Goal: Task Accomplishment & Management: Use online tool/utility

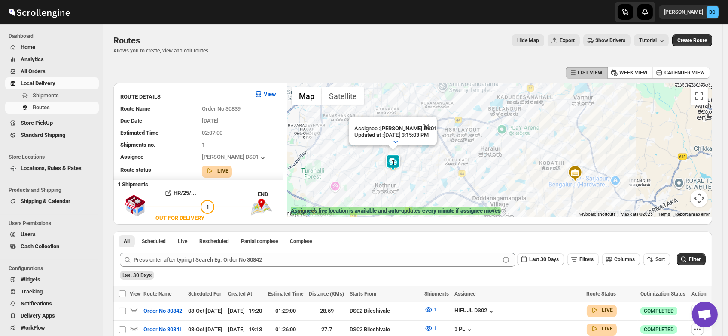
click at [40, 97] on span "Shipments" at bounding box center [46, 95] width 26 height 6
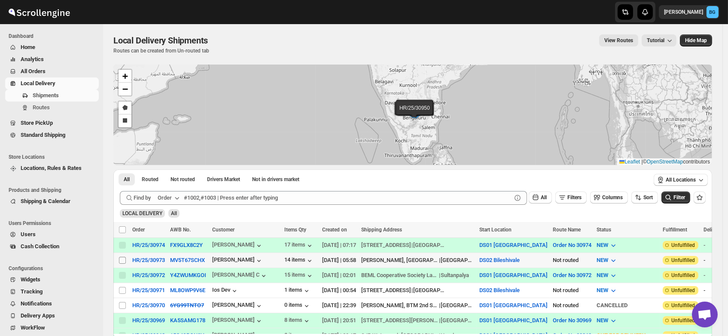
click at [124, 259] on input "Select shipment" at bounding box center [122, 260] width 7 height 7
checkbox input "true"
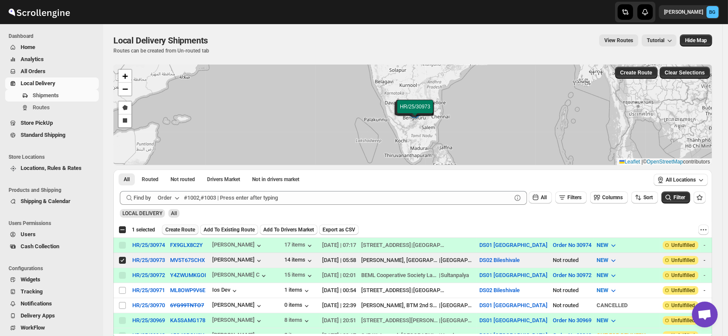
click at [183, 226] on span "Create Route" at bounding box center [180, 229] width 30 height 7
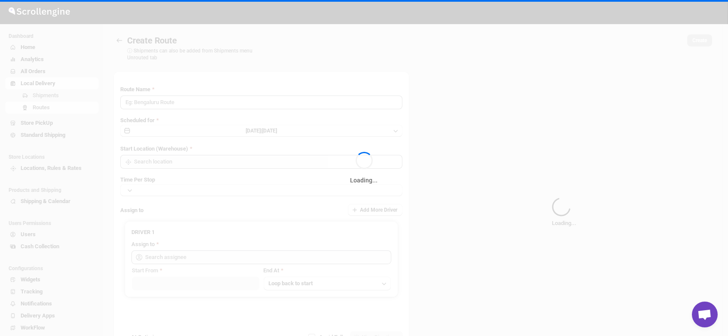
type input "Route - 05/10-0756"
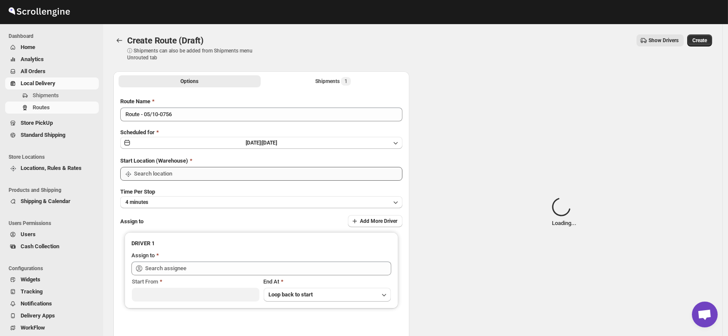
type input "DS02 Bileshivale"
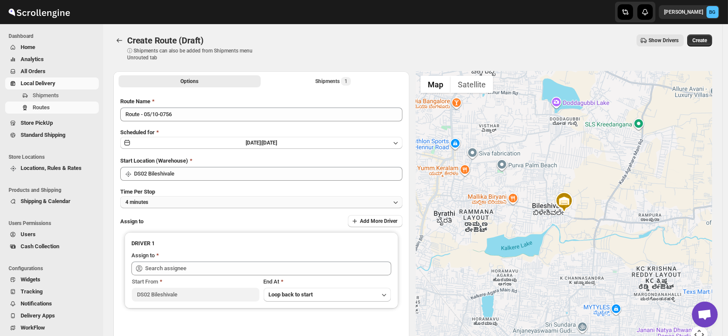
click at [162, 202] on button "4 minutes" at bounding box center [261, 202] width 282 height 12
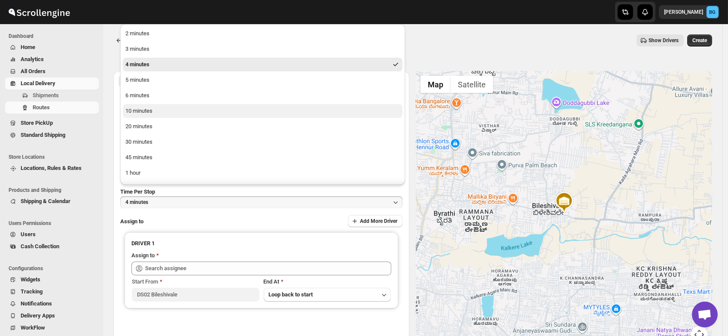
click at [146, 110] on div "10 minutes" at bounding box center [138, 111] width 27 height 9
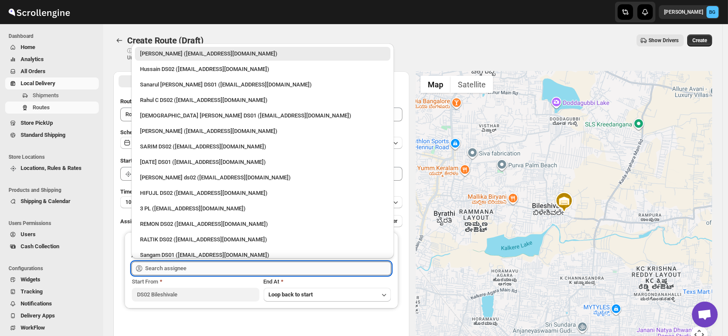
click at [161, 264] on input "text" at bounding box center [268, 268] width 246 height 14
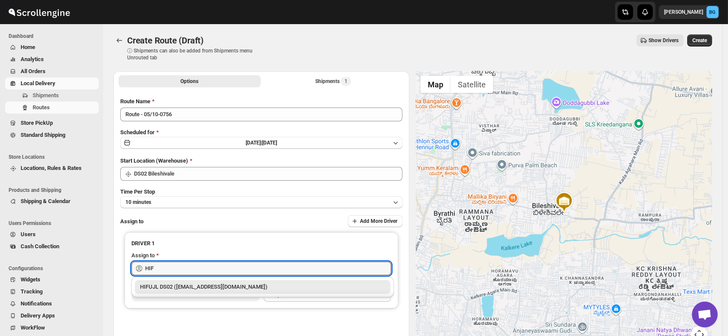
click at [174, 287] on div "HIFUJL DS02 (cepali9173@intady.com)" at bounding box center [262, 286] width 245 height 9
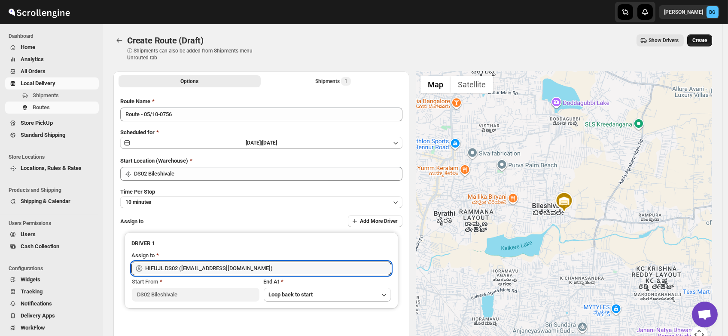
type input "HIFUJL DS02 (cepali9173@intady.com)"
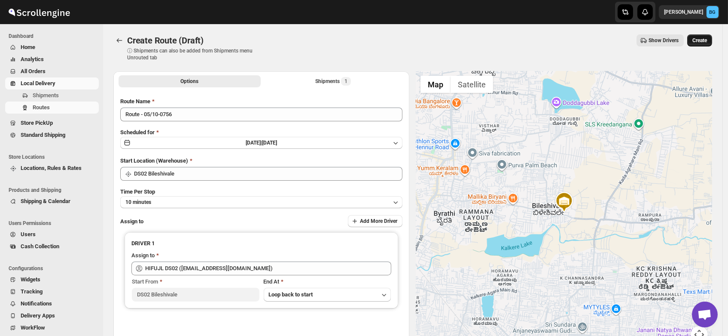
click at [700, 40] on span "Create" at bounding box center [700, 40] width 15 height 7
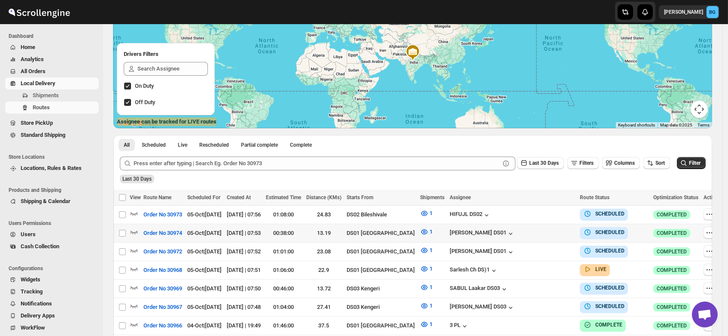
scroll to position [89, 0]
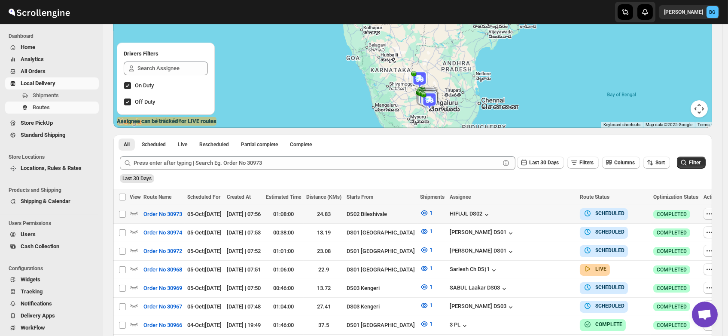
click at [706, 213] on icon "button" at bounding box center [710, 213] width 9 height 9
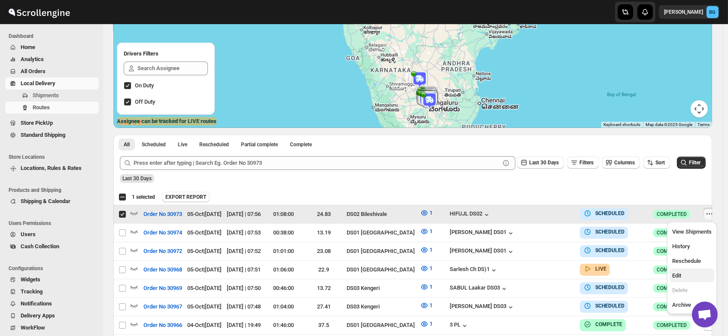
click at [675, 272] on span "Edit" at bounding box center [676, 275] width 9 height 6
checkbox input "false"
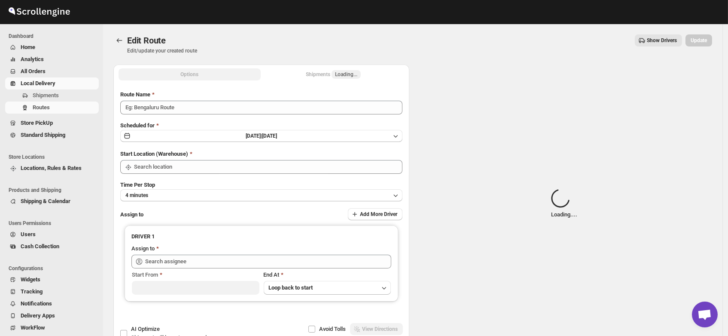
type input "Order No 30973"
type input "DS02 Bileshivale"
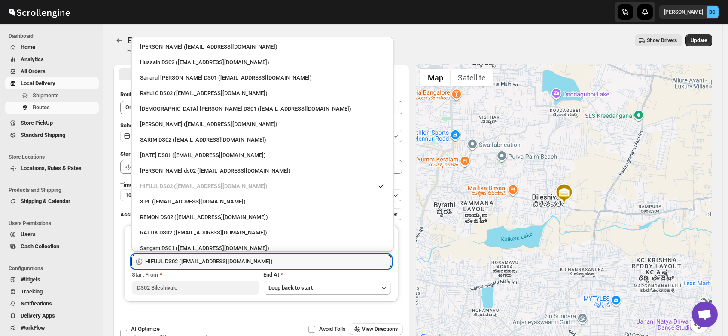
drag, startPoint x: 254, startPoint y: 262, endPoint x: 92, endPoint y: 274, distance: 162.8
click at [92, 274] on div "Skip to content Brajesh Giri BG Dashboard Home Analytics All Orders Local Deliv…" at bounding box center [364, 196] width 728 height 393
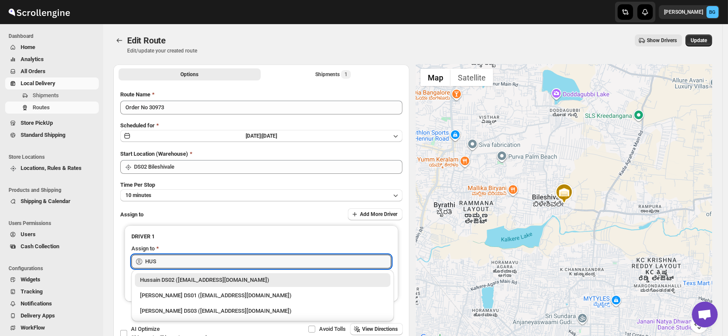
click at [202, 278] on div "Hussain DS02 (jarav60351@abatido.com)" at bounding box center [262, 279] width 245 height 9
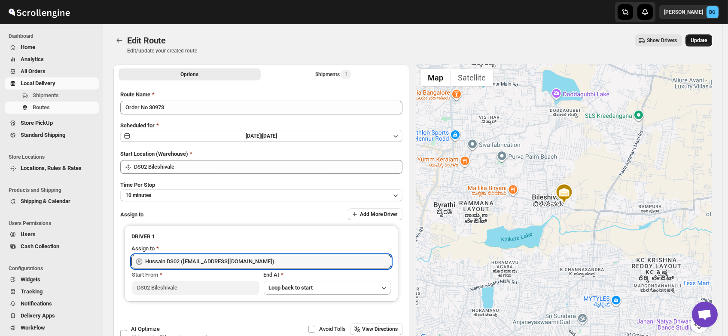
type input "Hussain DS02 (jarav60351@abatido.com)"
click at [703, 40] on span "Update" at bounding box center [699, 40] width 16 height 7
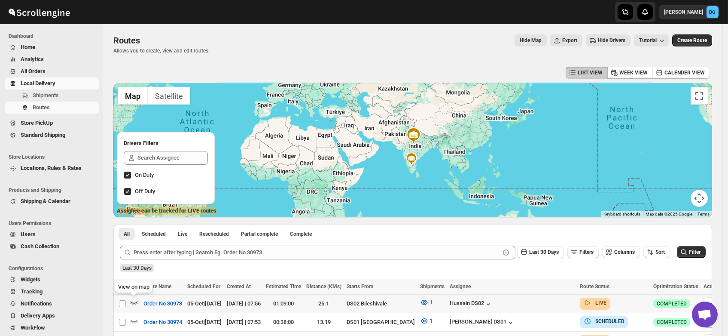
click at [134, 302] on icon "button" at bounding box center [134, 302] width 9 height 9
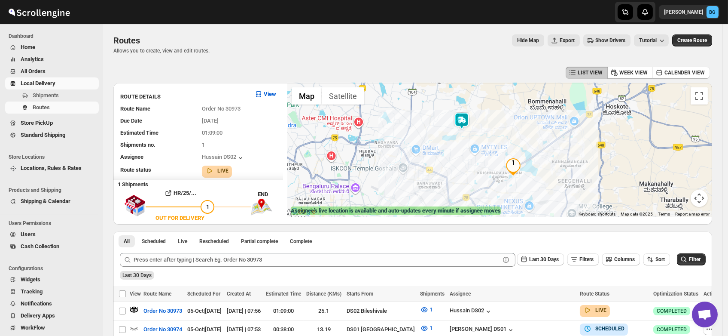
click at [464, 120] on img at bounding box center [461, 120] width 17 height 17
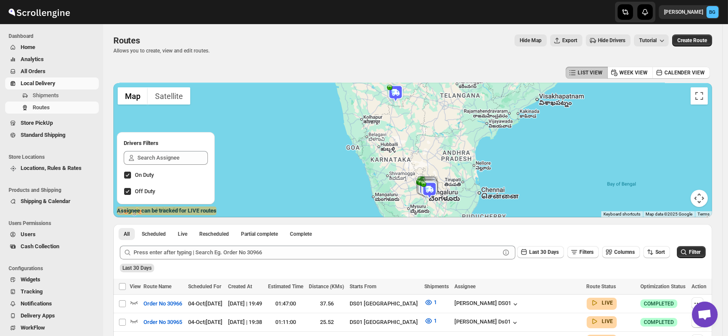
click at [29, 235] on span "Users" at bounding box center [28, 234] width 15 height 6
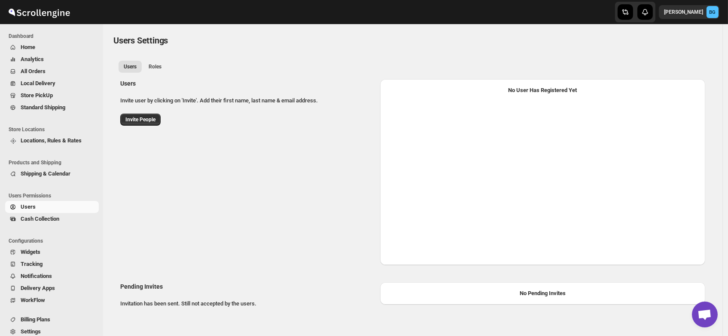
select select "637b767fbaab0276b10c91d5"
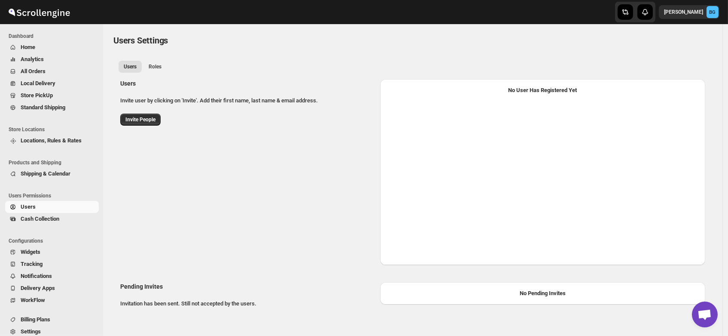
select select "637b767fbaab0276b10c91d5"
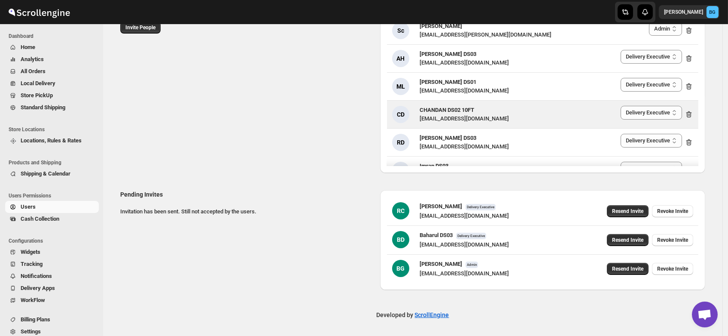
scroll to position [1457, 0]
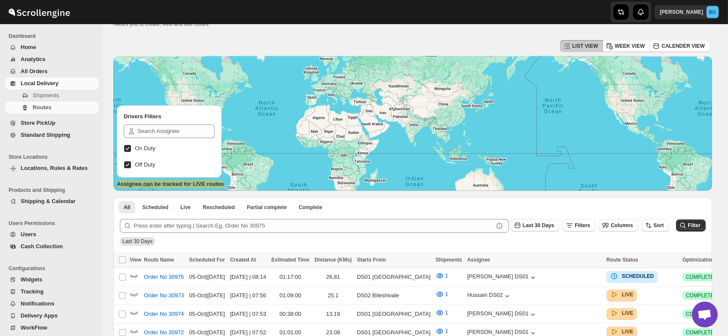
scroll to position [32, 0]
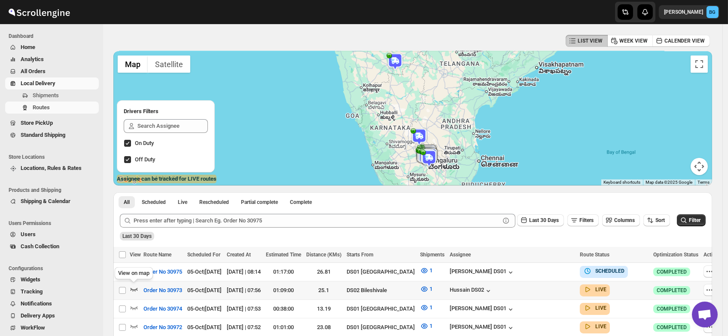
click at [133, 286] on icon "button" at bounding box center [134, 288] width 9 height 9
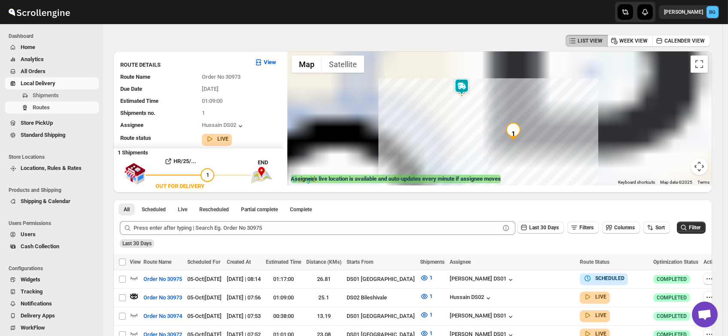
scroll to position [0, 0]
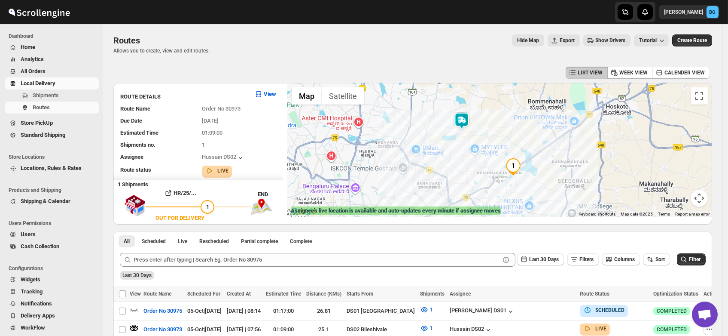
click at [464, 119] on img at bounding box center [461, 120] width 17 height 17
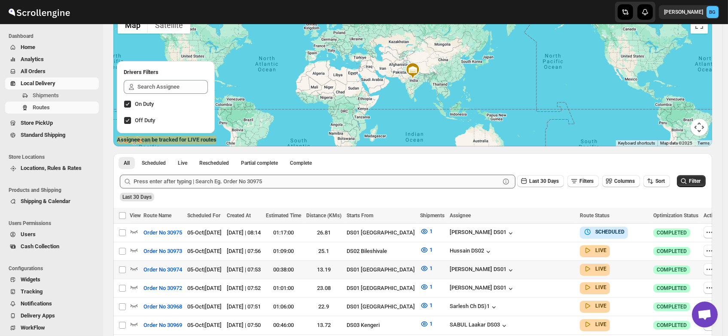
scroll to position [94, 0]
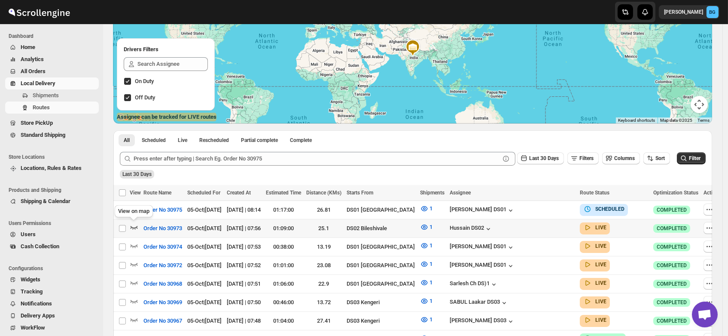
click at [134, 225] on icon "button" at bounding box center [134, 227] width 9 height 9
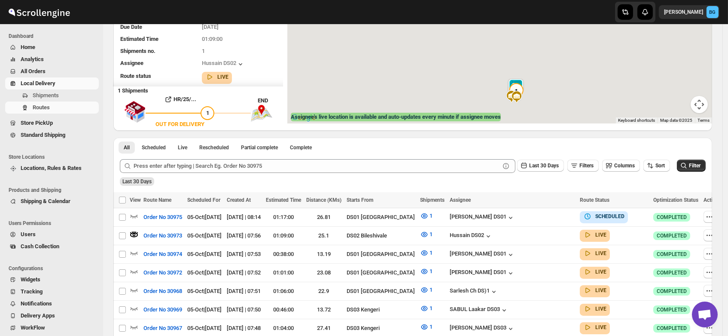
scroll to position [0, 0]
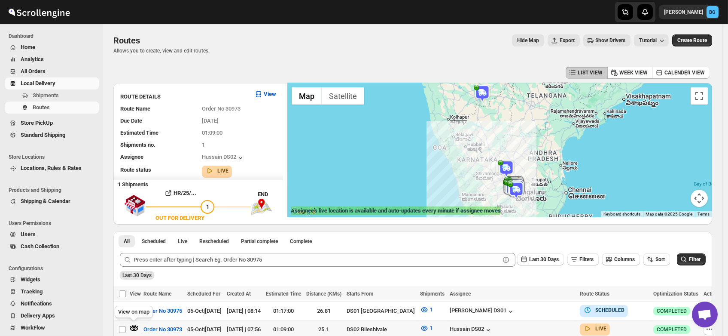
click at [133, 325] on icon "button" at bounding box center [132, 326] width 1 height 2
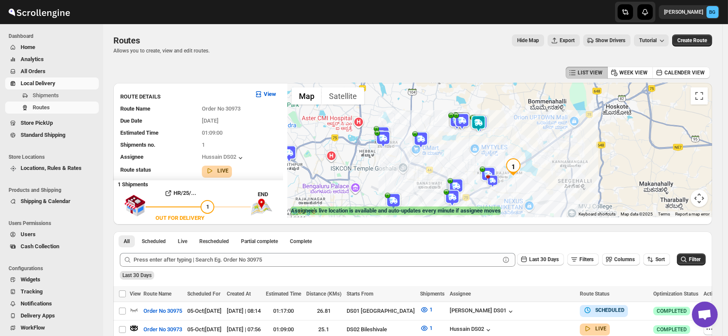
click at [481, 123] on img at bounding box center [478, 123] width 17 height 17
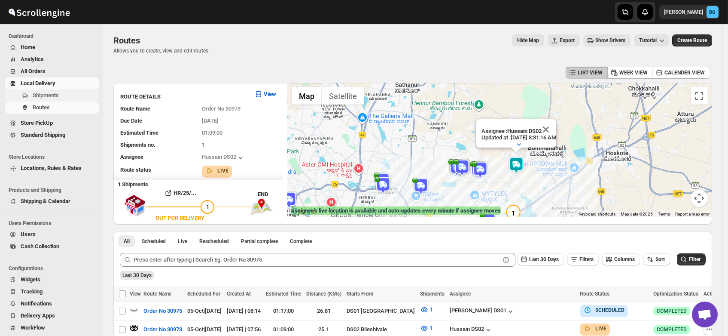
click at [39, 92] on span "Shipments" at bounding box center [46, 95] width 26 height 6
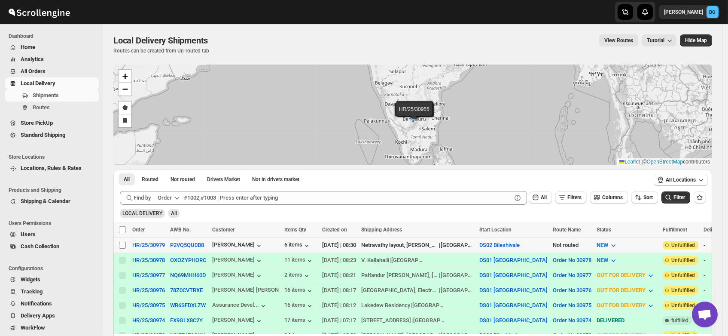
click at [121, 241] on input "Select shipment" at bounding box center [122, 244] width 7 height 7
checkbox input "true"
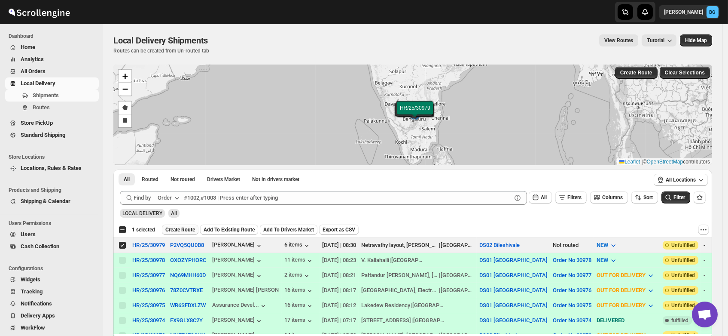
click at [183, 226] on span "Create Route" at bounding box center [180, 229] width 30 height 7
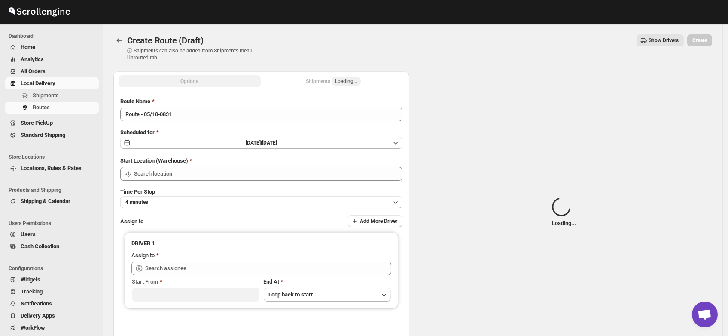
type input "DS02 Bileshivale"
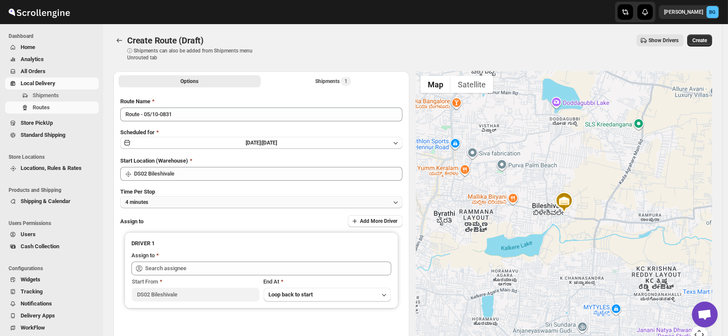
click at [159, 203] on button "4 minutes" at bounding box center [261, 202] width 282 height 12
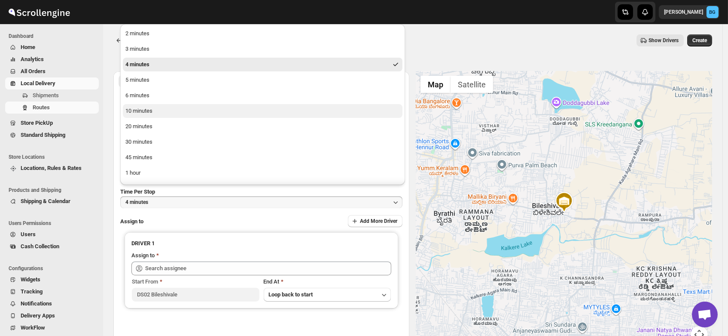
click at [151, 115] on div "10 minutes" at bounding box center [138, 111] width 27 height 9
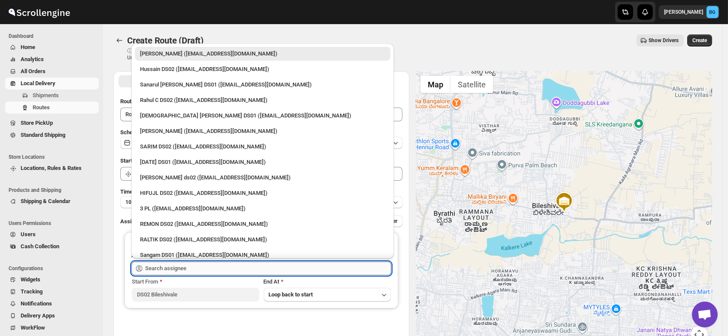
click at [162, 270] on input "text" at bounding box center [268, 268] width 246 height 14
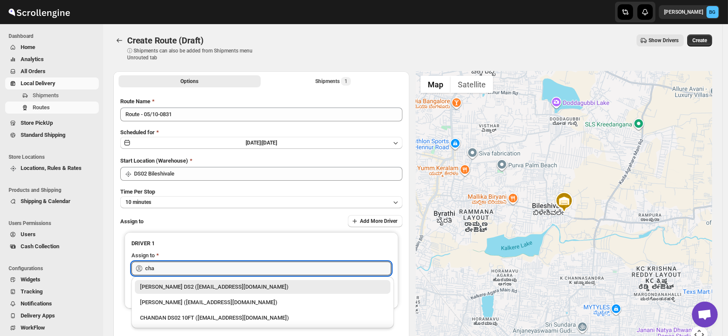
click at [188, 290] on div "CHANDRA BORO DS2 (vefabox262@javbing.com)" at bounding box center [262, 286] width 245 height 9
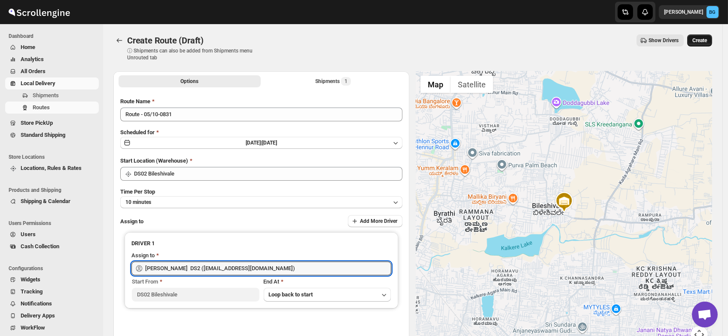
type input "CHANDRA BORO DS2 (vefabox262@javbing.com)"
click at [706, 38] on span "Create" at bounding box center [700, 40] width 15 height 7
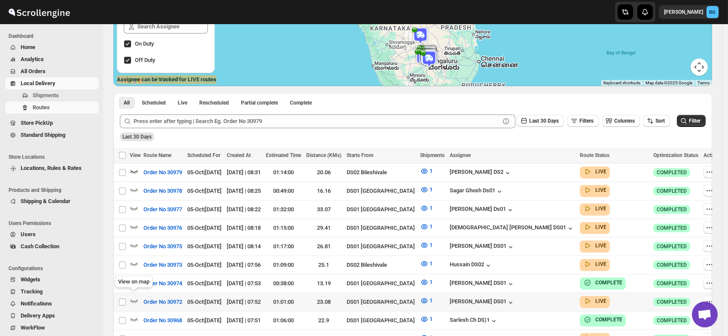
scroll to position [131, 0]
click at [133, 259] on icon "button" at bounding box center [134, 263] width 9 height 9
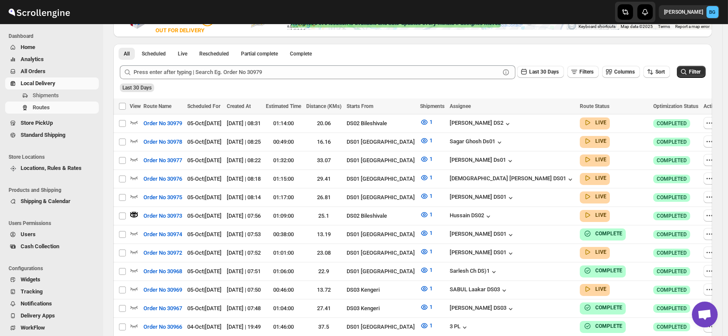
scroll to position [0, 0]
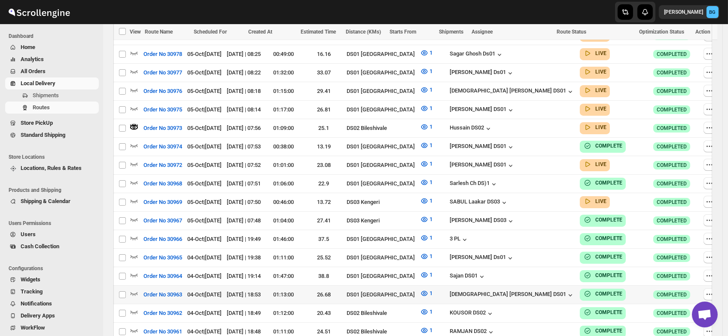
click at [201, 295] on td "04-Oct | [DATE]" at bounding box center [205, 294] width 40 height 18
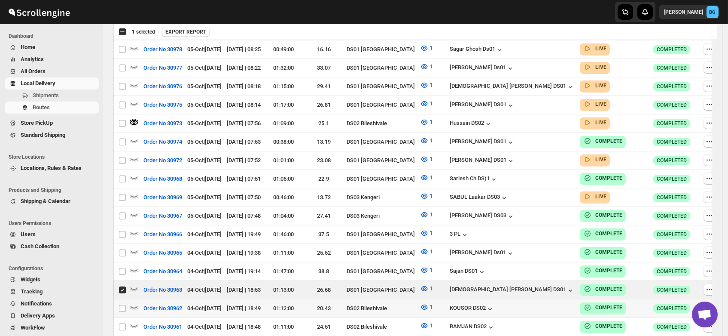
scroll to position [281, 0]
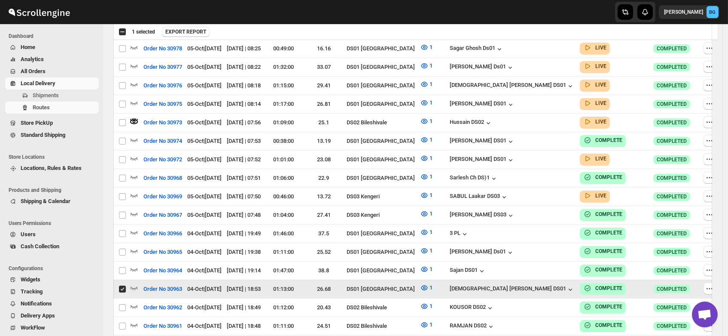
click at [121, 285] on input "Select route" at bounding box center [122, 288] width 7 height 7
checkbox input "false"
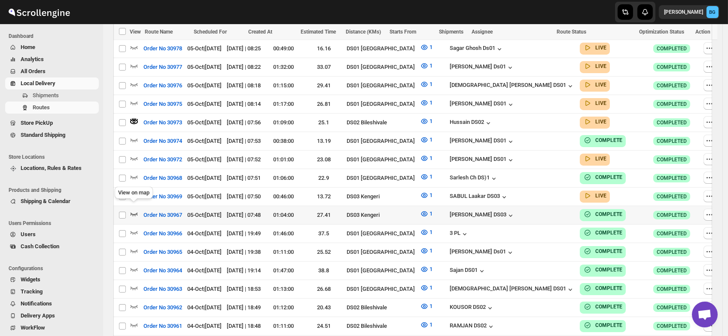
click at [133, 209] on icon "button" at bounding box center [134, 213] width 9 height 9
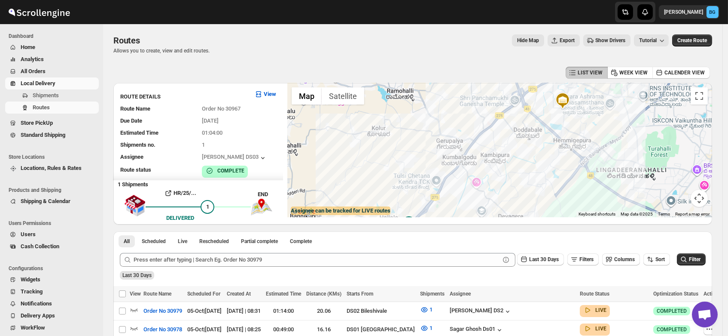
drag, startPoint x: 524, startPoint y: 145, endPoint x: 531, endPoint y: 177, distance: 32.5
click at [531, 177] on div at bounding box center [499, 150] width 425 height 134
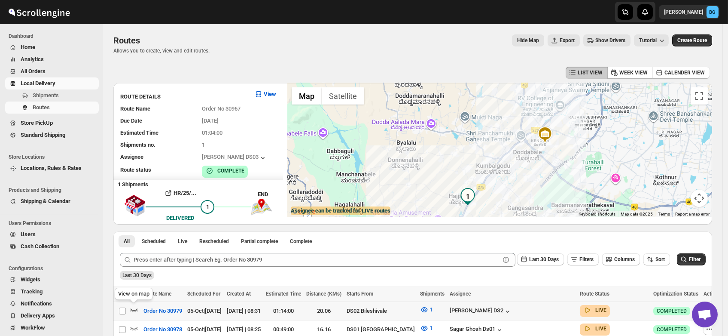
click at [134, 307] on icon "button" at bounding box center [134, 309] width 9 height 9
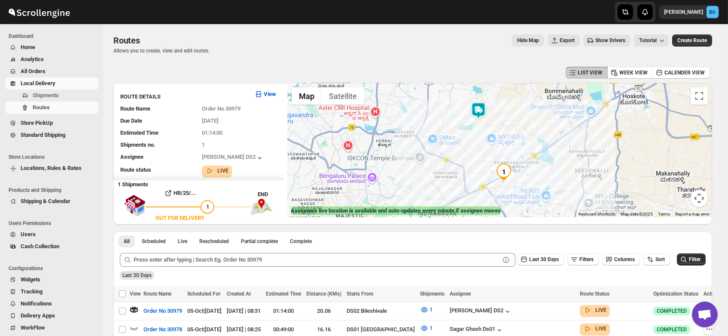
click at [481, 110] on img at bounding box center [478, 110] width 17 height 17
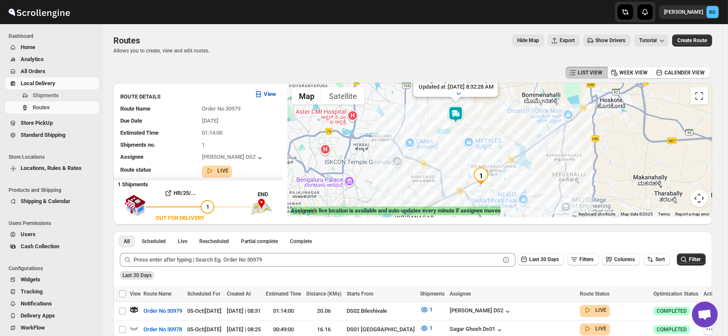
drag, startPoint x: 507, startPoint y: 166, endPoint x: 483, endPoint y: 116, distance: 55.7
click at [483, 116] on div "Assignee : CHANDRA BORO DS2 Updated at : 10/5/2025, 8:32:28 AM Duty mode Enable…" at bounding box center [499, 150] width 425 height 134
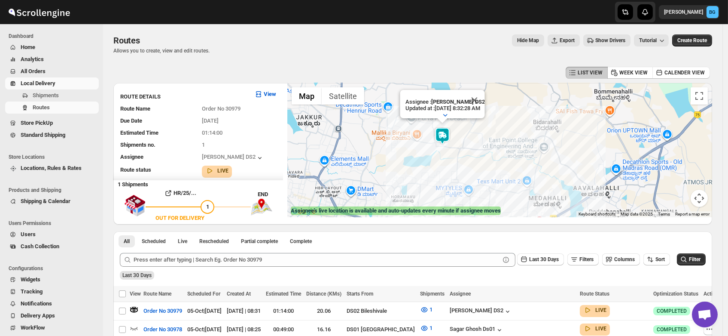
drag, startPoint x: 482, startPoint y: 106, endPoint x: 480, endPoint y: 137, distance: 31.0
click at [480, 137] on div "Assignee : CHANDRA BORO DS2 Updated at : 10/5/2025, 8:32:28 AM Duty mode Enable…" at bounding box center [499, 150] width 425 height 134
click at [43, 96] on span "Shipments" at bounding box center [46, 95] width 26 height 6
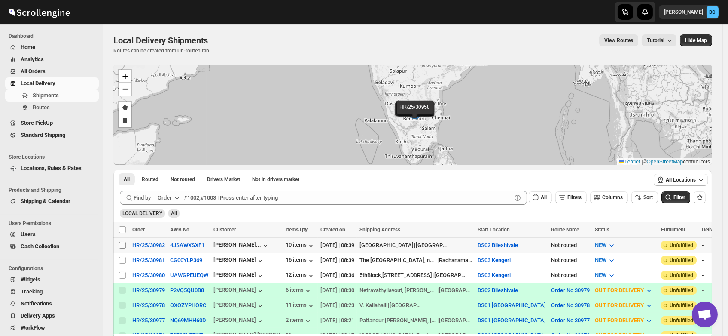
click at [123, 243] on input "Select shipment" at bounding box center [122, 244] width 7 height 7
checkbox input "true"
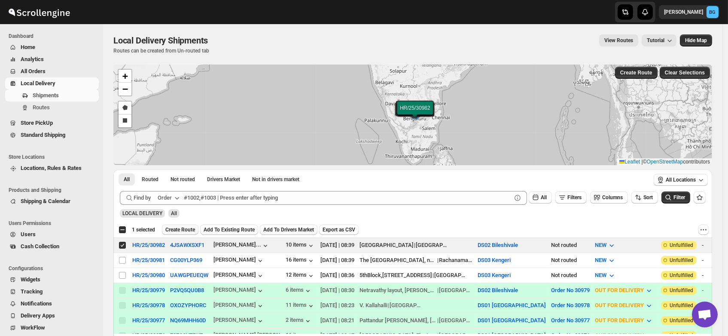
click at [179, 229] on span "Create Route" at bounding box center [180, 229] width 30 height 7
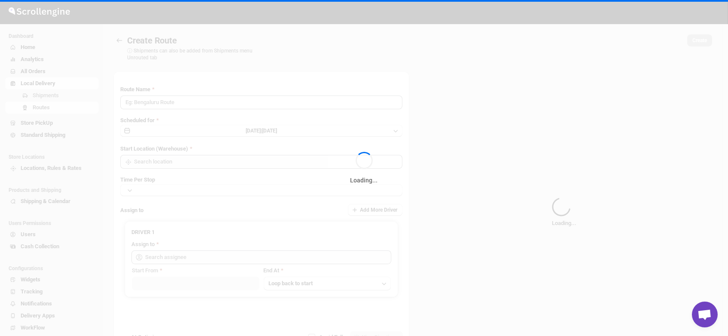
type input "Route - 05/10-0841"
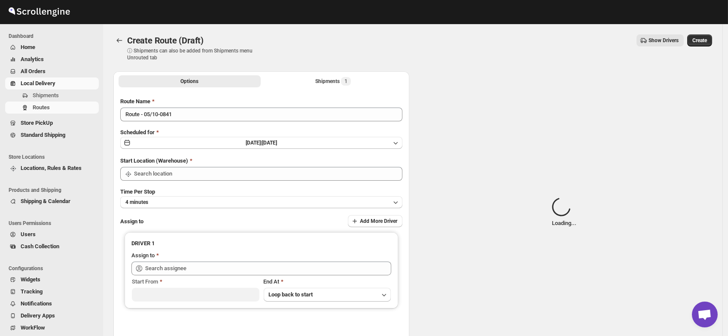
type input "DS02 Bileshivale"
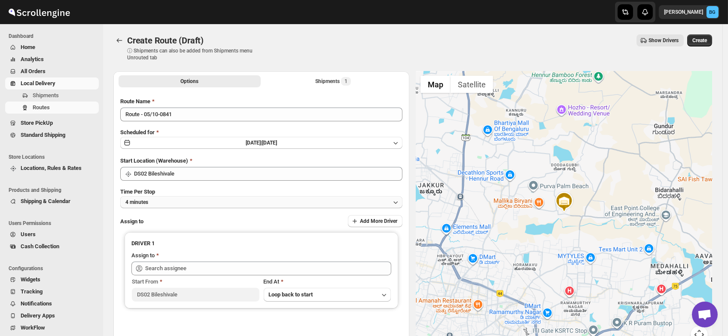
click at [162, 201] on button "4 minutes" at bounding box center [261, 202] width 282 height 12
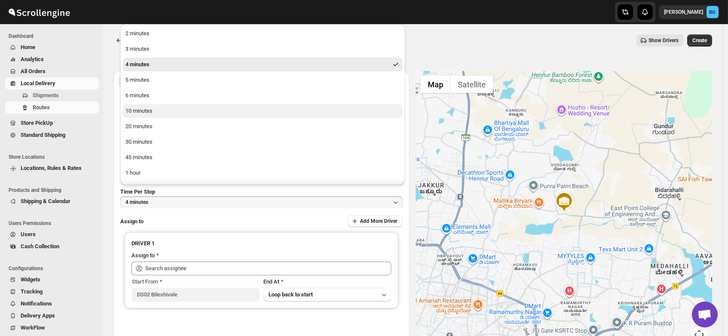
click at [157, 108] on button "10 minutes" at bounding box center [263, 111] width 280 height 14
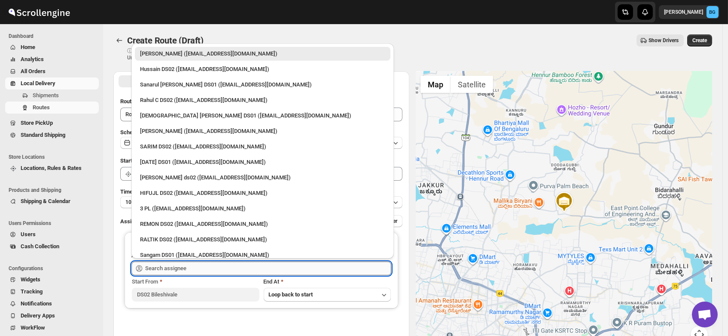
click at [160, 264] on input "text" at bounding box center [268, 268] width 246 height 14
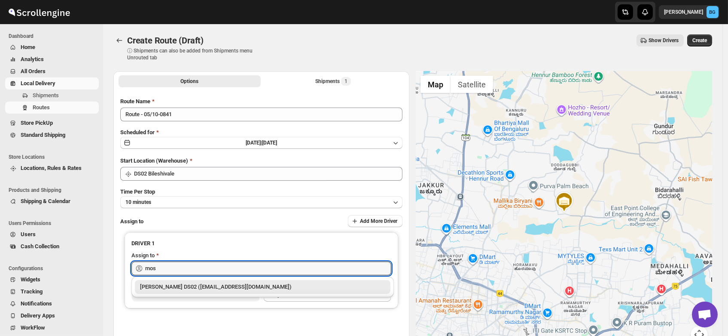
click at [190, 285] on div "[PERSON_NAME] DS02 ([EMAIL_ADDRESS][DOMAIN_NAME])" at bounding box center [262, 286] width 245 height 9
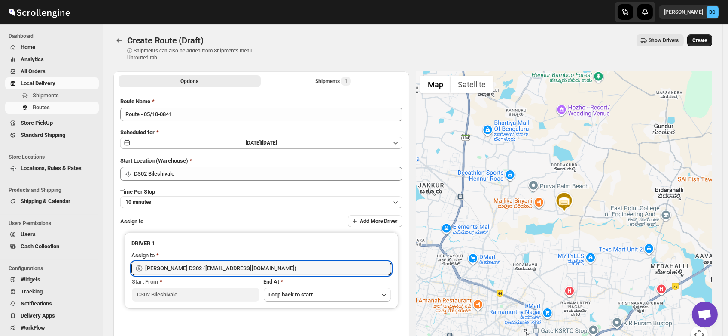
type input "[PERSON_NAME] DS02 ([EMAIL_ADDRESS][DOMAIN_NAME])"
click at [705, 40] on span "Create" at bounding box center [700, 40] width 15 height 7
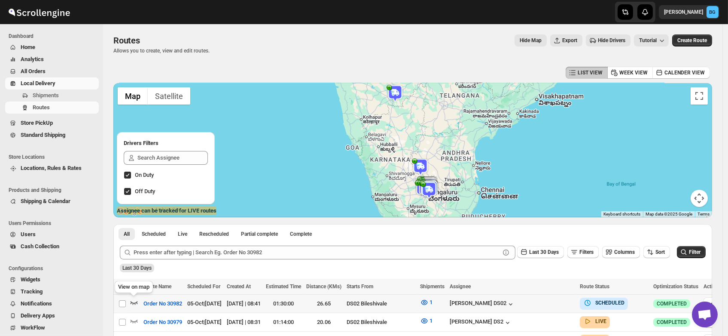
click at [134, 300] on icon "button" at bounding box center [134, 302] width 9 height 9
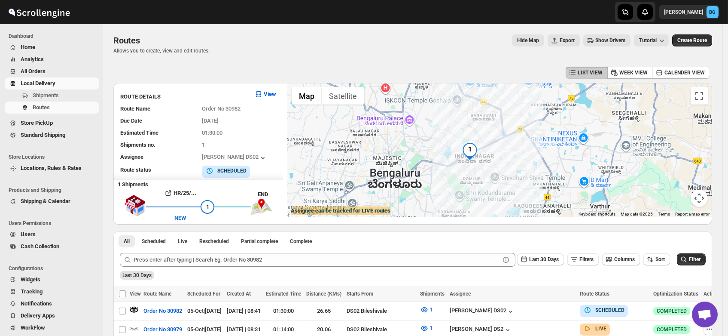
drag, startPoint x: 523, startPoint y: 177, endPoint x: 519, endPoint y: 137, distance: 40.5
click at [519, 137] on div at bounding box center [499, 150] width 425 height 134
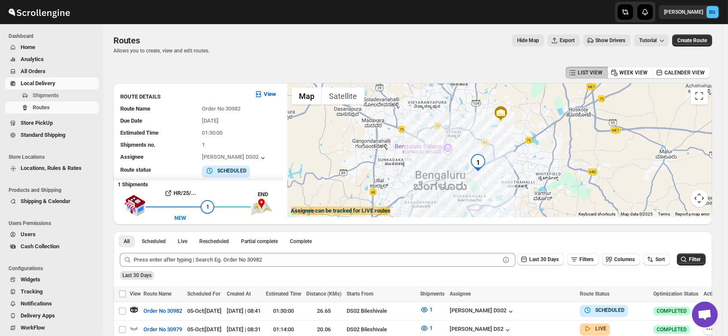
drag, startPoint x: 513, startPoint y: 126, endPoint x: 510, endPoint y: 149, distance: 22.6
click at [510, 149] on div at bounding box center [499, 150] width 425 height 134
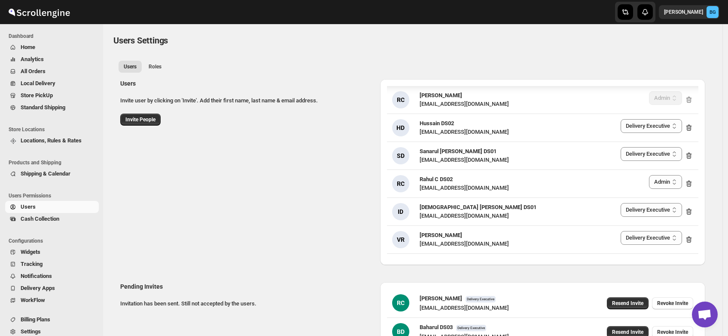
select select "637b767fbaab0276b10c91d5"
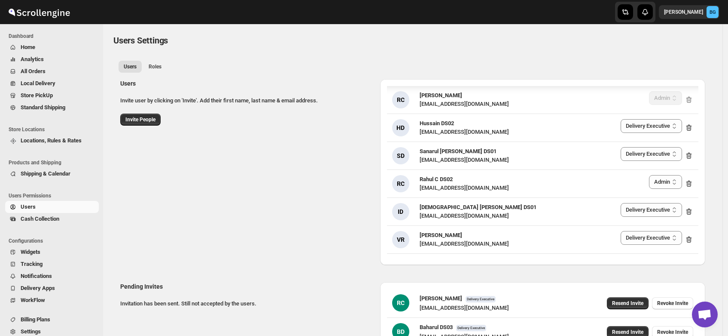
select select "637b767fbaab0276b10c91d5"
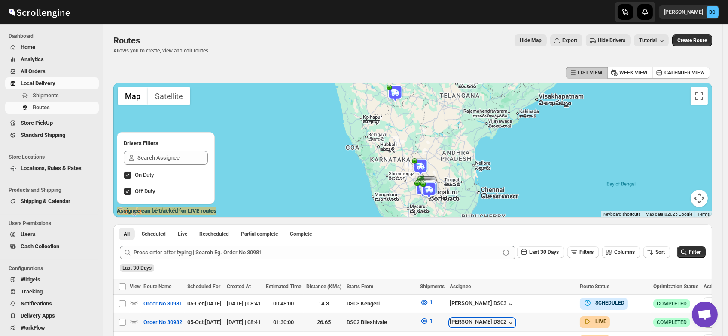
click at [506, 319] on div "[PERSON_NAME] DS02" at bounding box center [482, 322] width 65 height 9
click at [48, 94] on span "Shipments" at bounding box center [46, 95] width 26 height 6
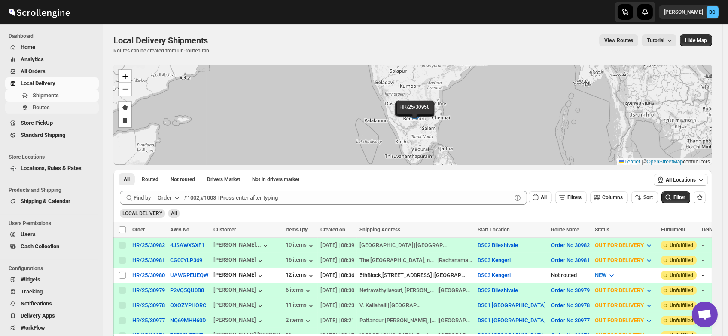
click at [41, 111] on span "Routes" at bounding box center [65, 107] width 64 height 9
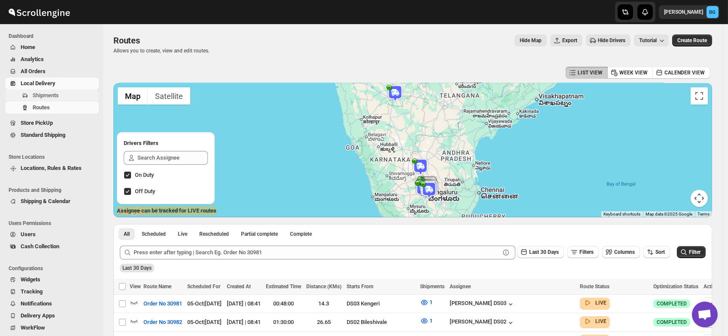
click at [37, 95] on span "Shipments" at bounding box center [46, 95] width 26 height 6
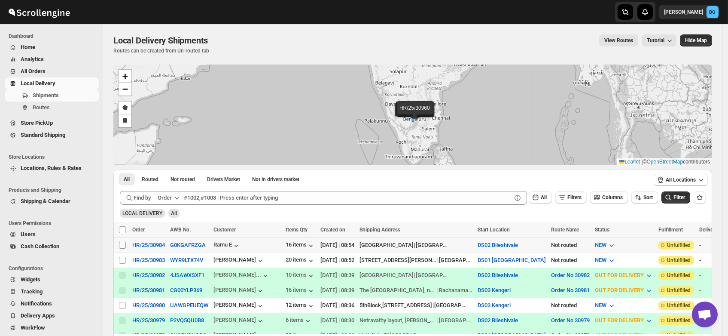
click at [123, 244] on input "Select shipment" at bounding box center [122, 244] width 7 height 7
checkbox input "true"
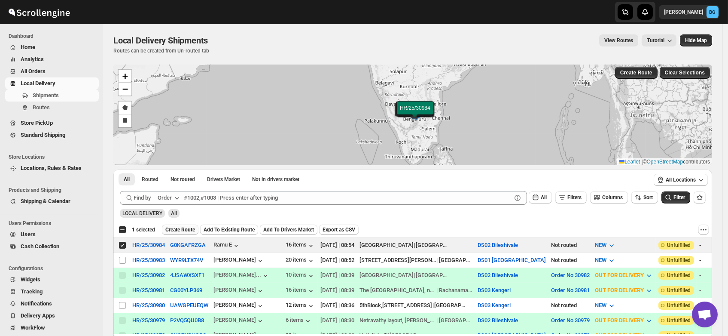
click at [183, 226] on span "Create Route" at bounding box center [180, 229] width 30 height 7
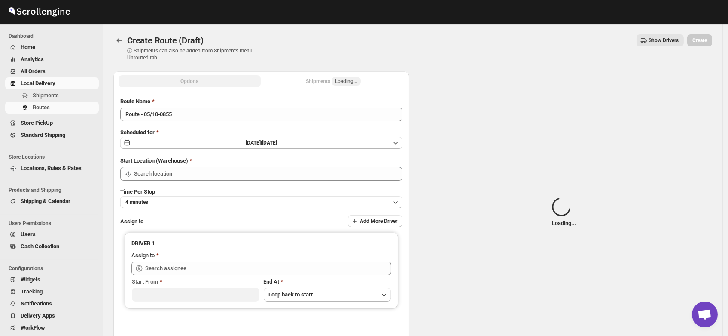
type input "DS02 Bileshivale"
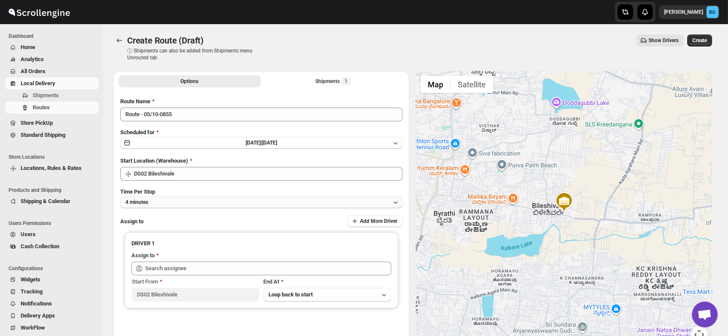
click at [160, 201] on button "4 minutes" at bounding box center [261, 202] width 282 height 12
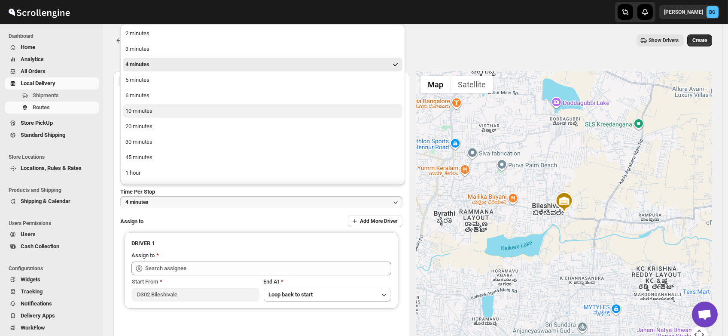
click at [151, 110] on div "10 minutes" at bounding box center [138, 111] width 27 height 9
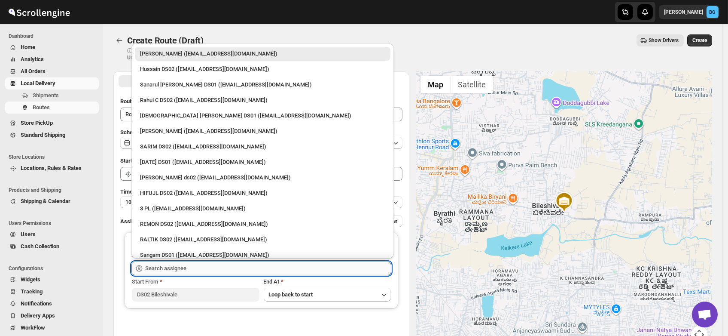
click at [166, 270] on input "text" at bounding box center [268, 268] width 246 height 14
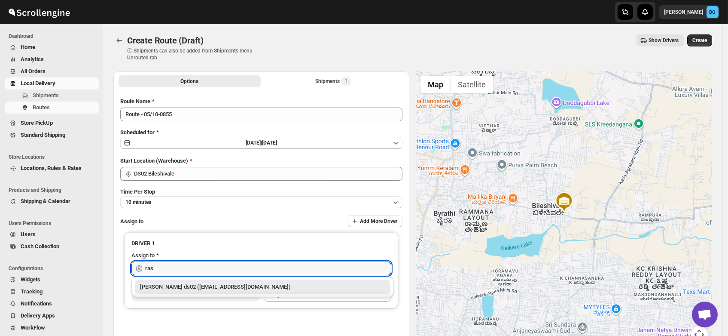
click at [170, 286] on div "[PERSON_NAME] ds02 ([EMAIL_ADDRESS][DOMAIN_NAME])" at bounding box center [262, 286] width 245 height 9
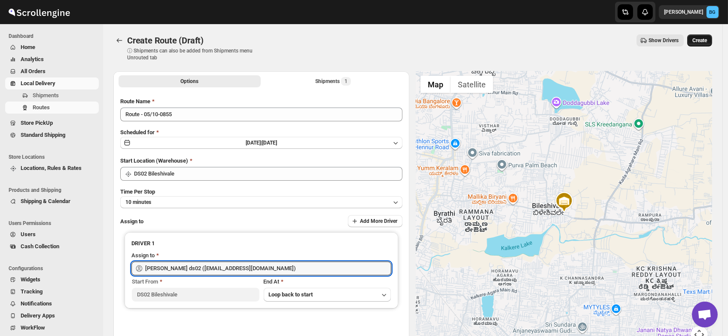
type input "[PERSON_NAME] ds02 ([EMAIL_ADDRESS][DOMAIN_NAME])"
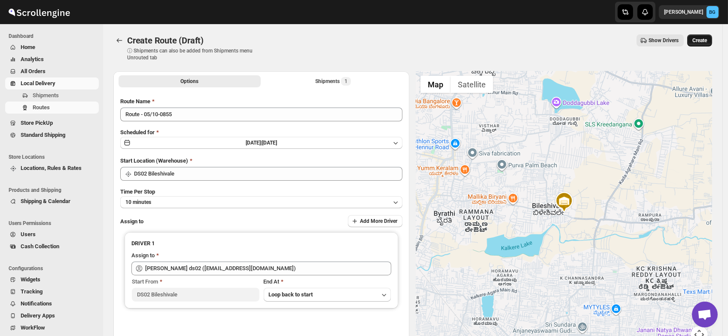
click at [703, 39] on span "Create" at bounding box center [700, 40] width 15 height 7
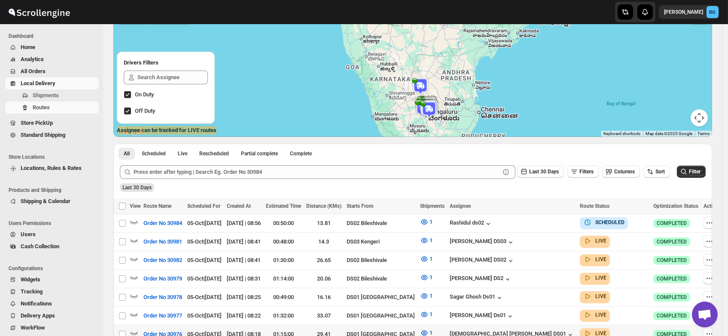
scroll to position [143, 0]
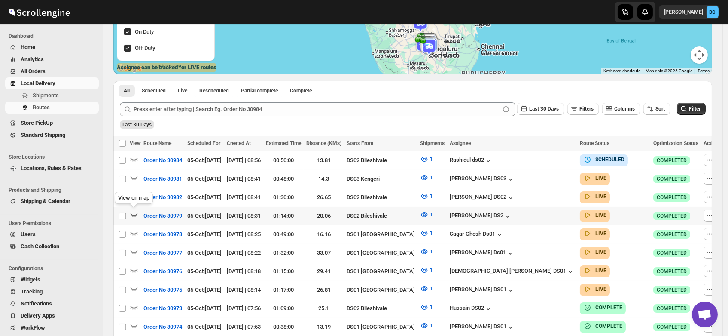
click at [132, 214] on icon "button" at bounding box center [134, 215] width 7 height 3
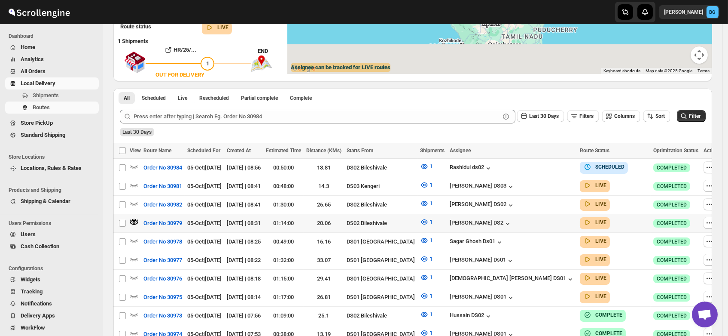
scroll to position [0, 0]
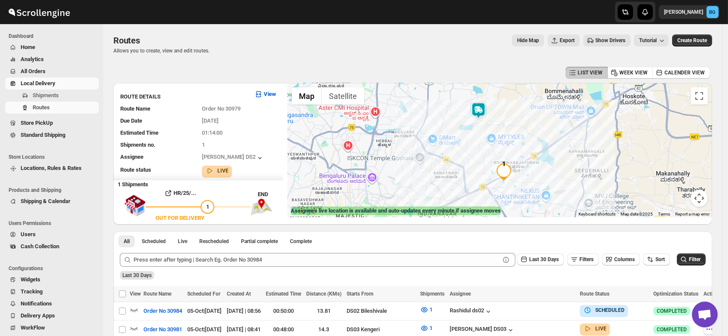
click at [482, 110] on img at bounding box center [478, 110] width 17 height 17
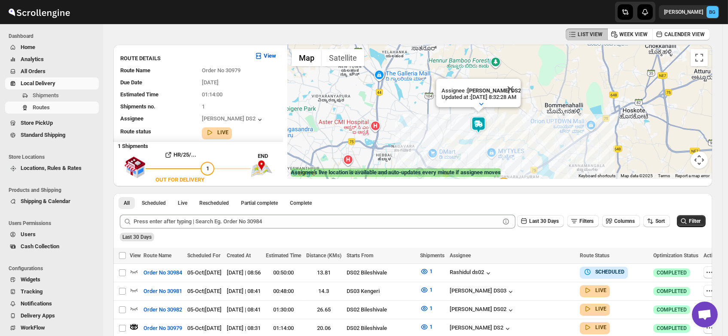
scroll to position [39, 0]
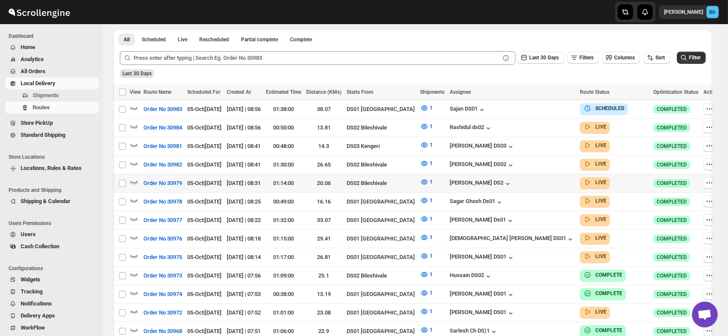
scroll to position [195, 0]
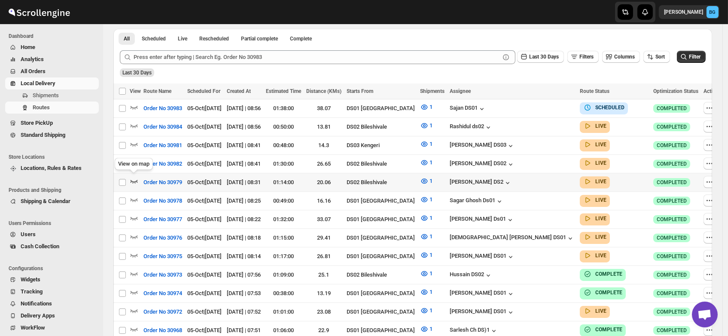
click at [134, 177] on icon "button" at bounding box center [134, 181] width 9 height 9
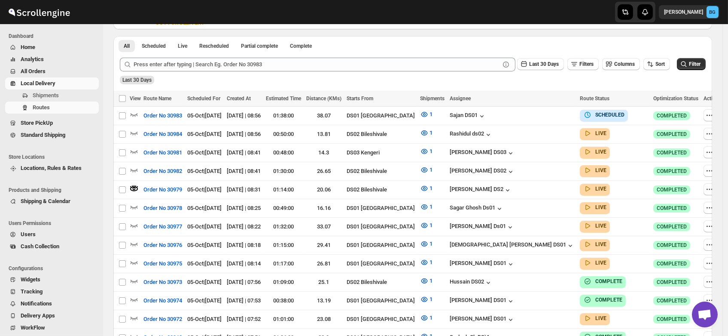
scroll to position [0, 0]
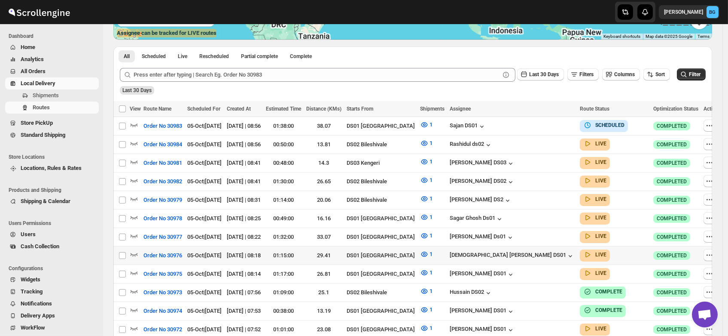
scroll to position [178, 0]
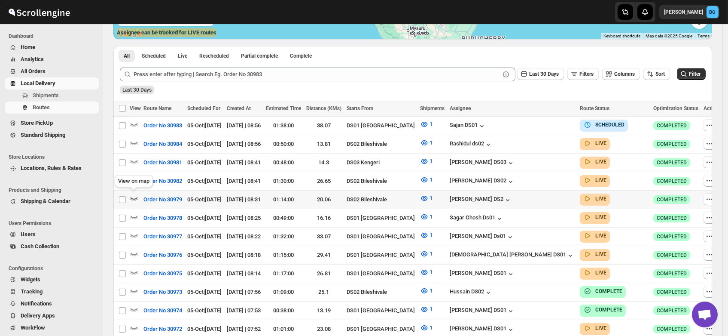
click at [134, 194] on icon "button" at bounding box center [134, 198] width 9 height 9
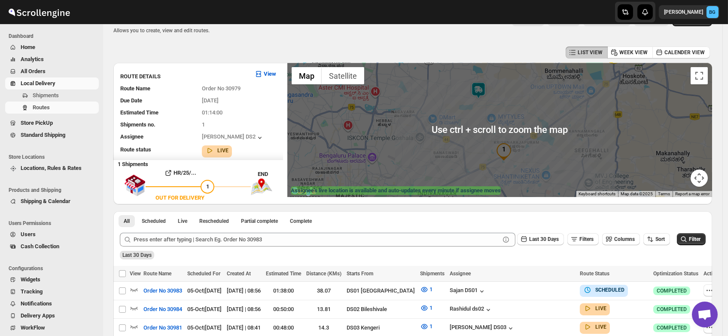
scroll to position [0, 0]
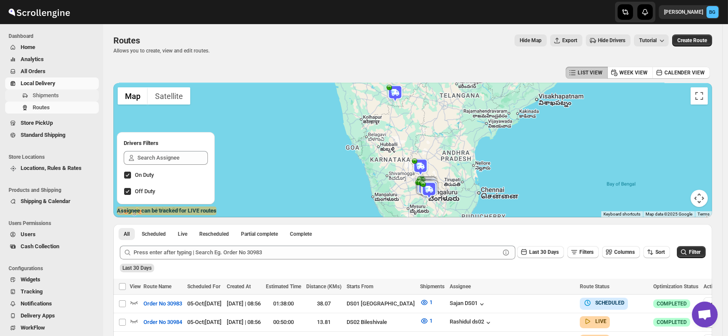
click at [40, 98] on span "Shipments" at bounding box center [46, 95] width 26 height 6
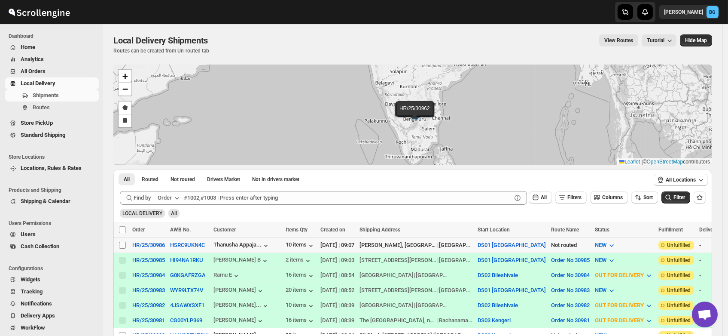
click at [122, 244] on input "Select shipment" at bounding box center [122, 244] width 7 height 7
checkbox input "true"
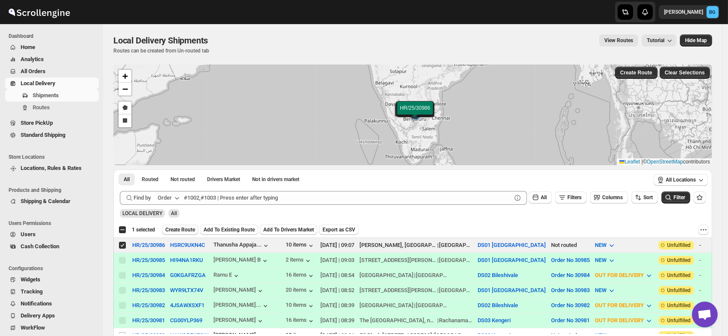
click at [179, 227] on span "Create Route" at bounding box center [180, 229] width 30 height 7
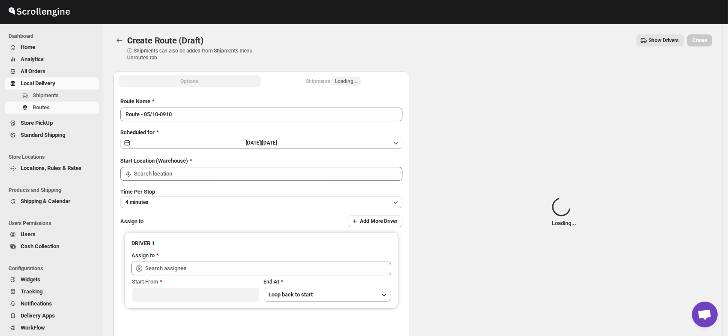
type input "DS01 [GEOGRAPHIC_DATA]"
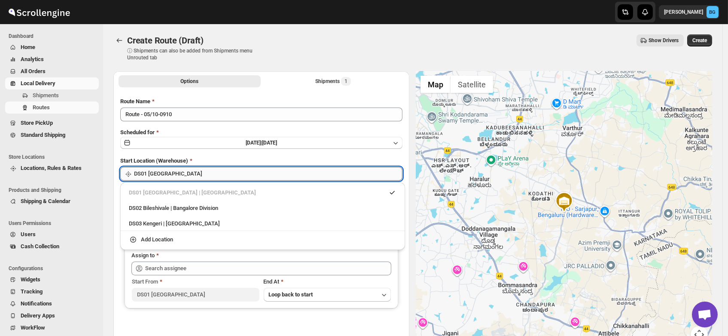
click at [174, 176] on input "DS01 [GEOGRAPHIC_DATA]" at bounding box center [268, 174] width 269 height 14
click at [160, 206] on div "DS02 Bileshivale | Bangalore Division" at bounding box center [263, 208] width 268 height 9
type input "DS02 Bileshivale"
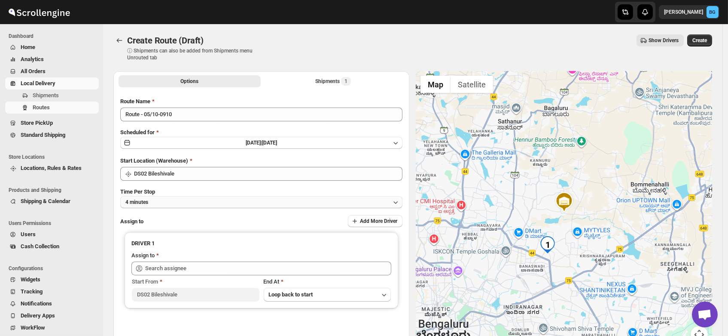
click at [155, 202] on button "4 minutes" at bounding box center [261, 202] width 282 height 12
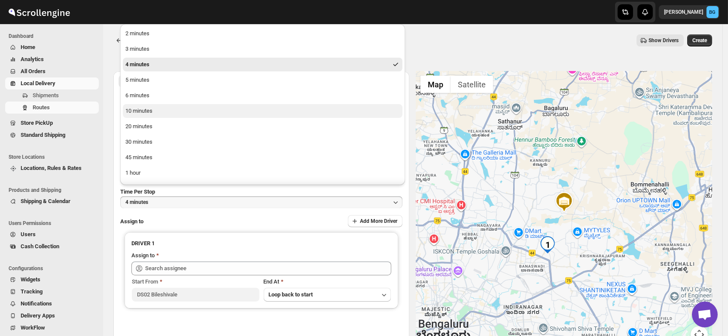
click at [139, 112] on div "10 minutes" at bounding box center [138, 111] width 27 height 9
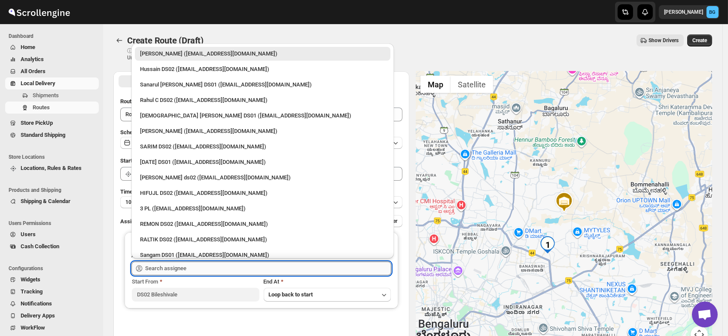
click at [164, 272] on input "text" at bounding box center [268, 268] width 246 height 14
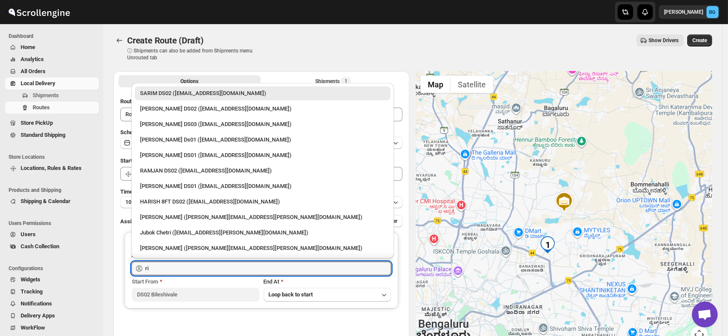
type input "r"
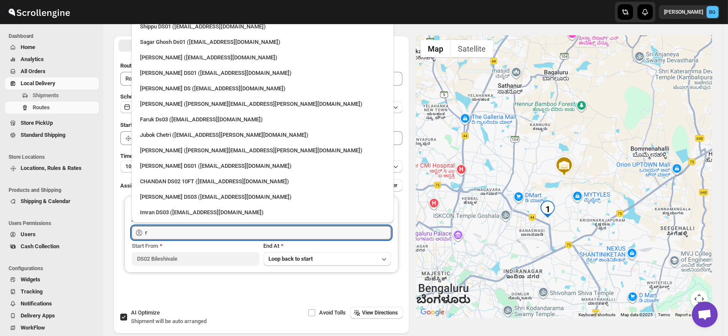
scroll to position [37, 0]
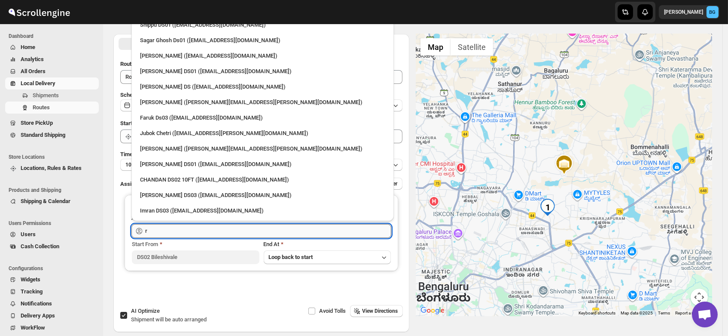
click at [156, 229] on input "r" at bounding box center [268, 231] width 246 height 14
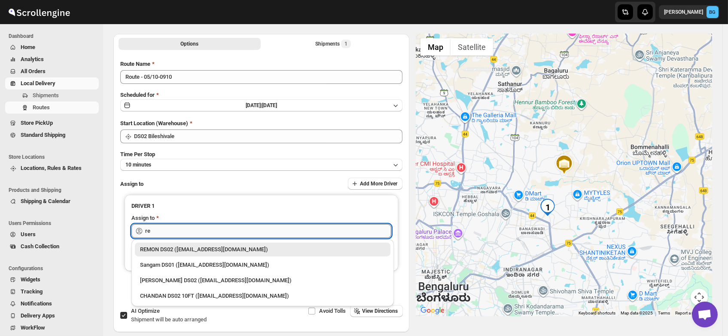
scroll to position [0, 0]
click at [176, 252] on div "REMON DS02 (kesame7468@btcours.com)" at bounding box center [262, 249] width 245 height 9
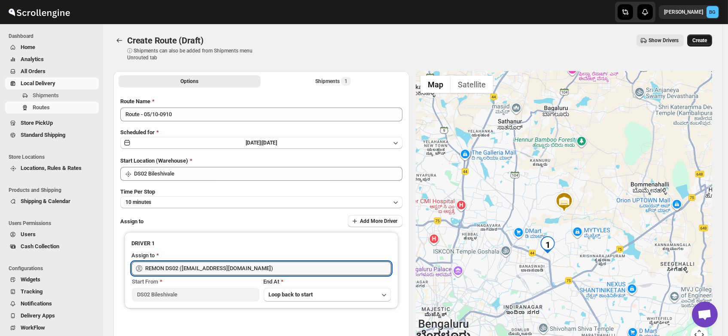
type input "REMON DS02 (kesame7468@btcours.com)"
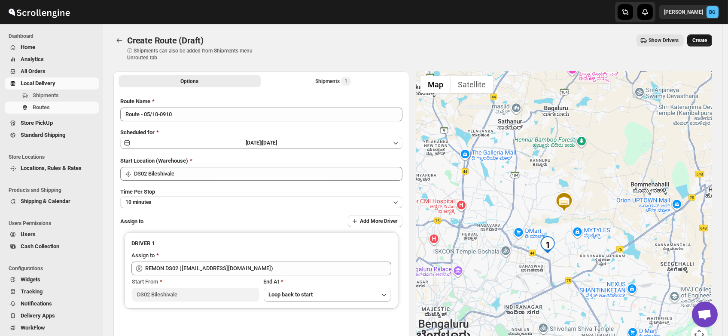
click at [703, 41] on span "Create" at bounding box center [700, 40] width 15 height 7
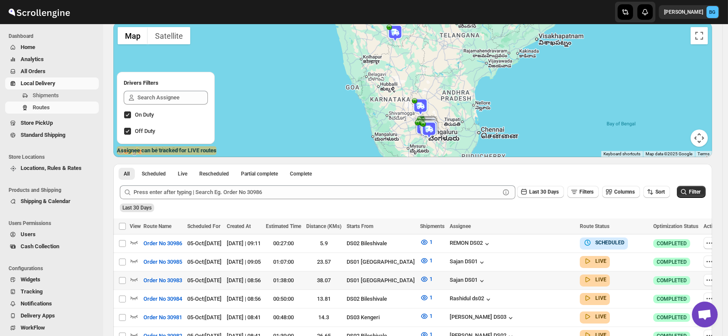
scroll to position [73, 0]
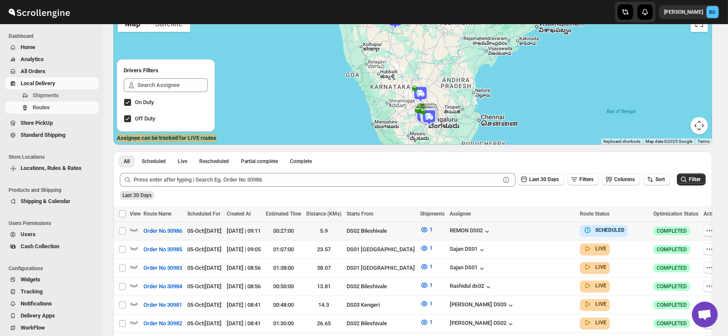
click at [706, 229] on icon "button" at bounding box center [710, 230] width 9 height 9
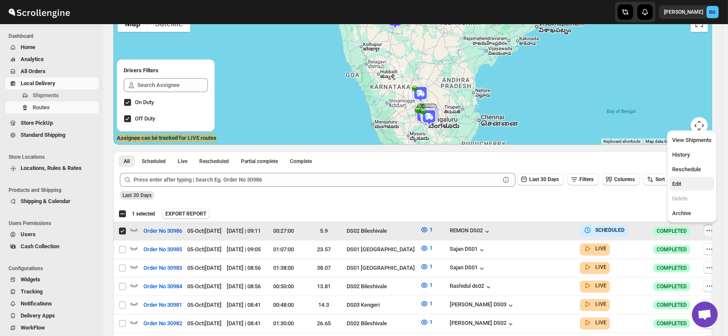
click at [681, 181] on span "Edit" at bounding box center [676, 183] width 9 height 6
checkbox input "false"
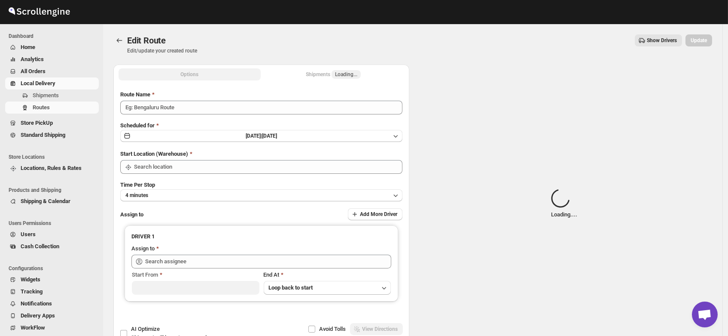
type input "Order No 30986"
type input "DS02 Bileshivale"
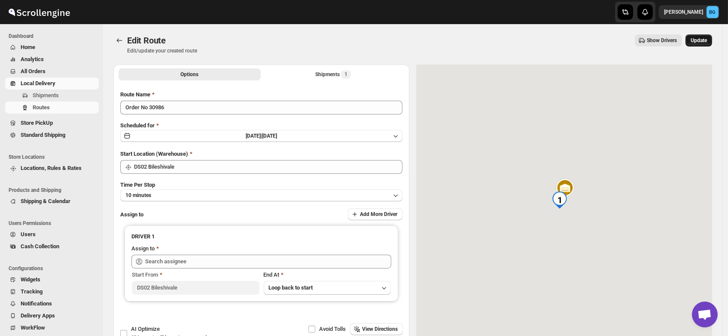
type input "REMON DS02 (kesame7468@btcours.com)"
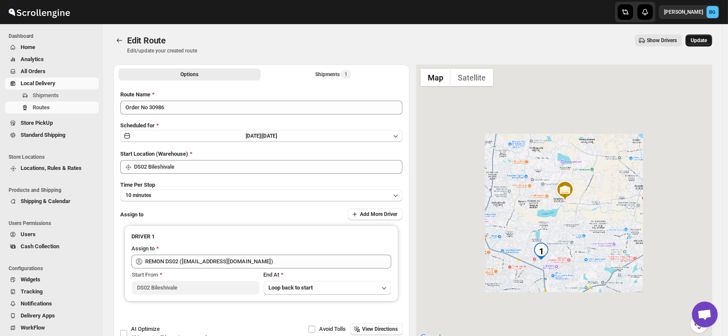
click at [705, 41] on span "Update" at bounding box center [699, 40] width 16 height 7
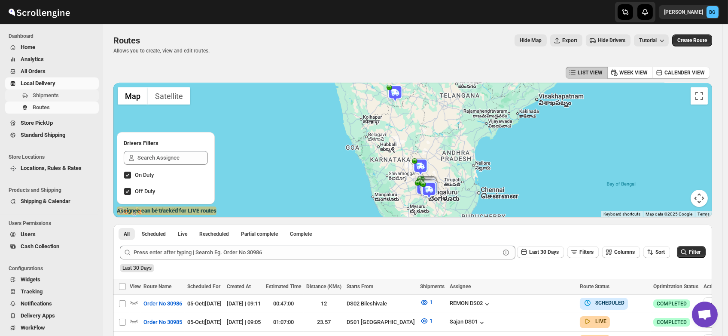
click at [43, 93] on span "Shipments" at bounding box center [46, 95] width 26 height 6
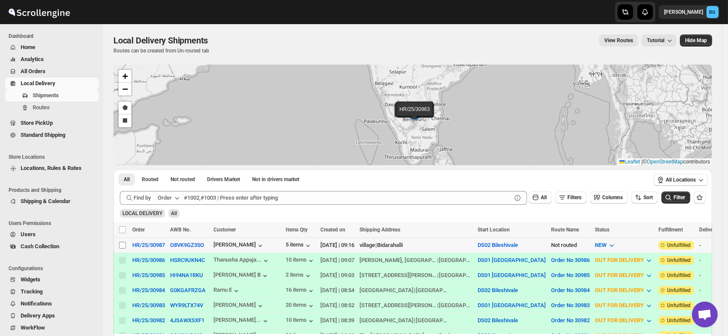
click at [122, 245] on input "Select shipment" at bounding box center [122, 244] width 7 height 7
checkbox input "true"
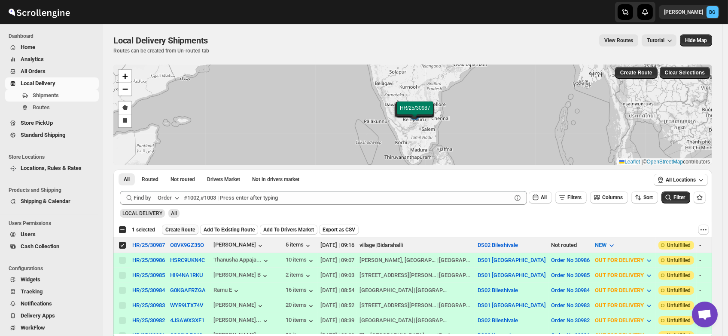
click at [180, 227] on span "Create Route" at bounding box center [180, 229] width 30 height 7
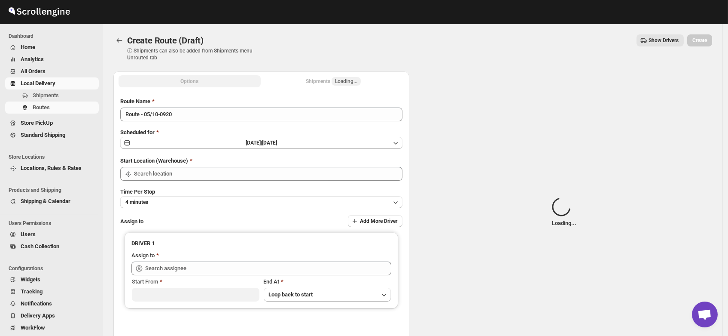
type input "DS02 Bileshivale"
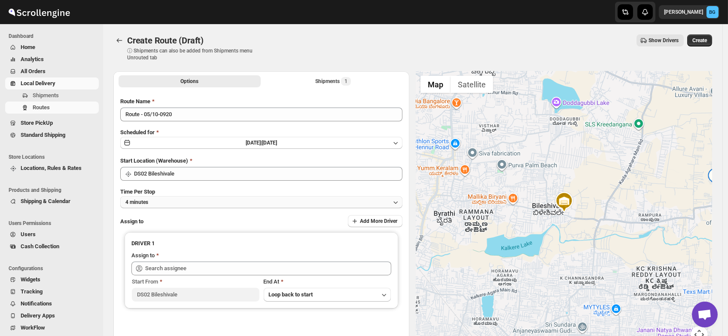
click at [153, 203] on button "4 minutes" at bounding box center [261, 202] width 282 height 12
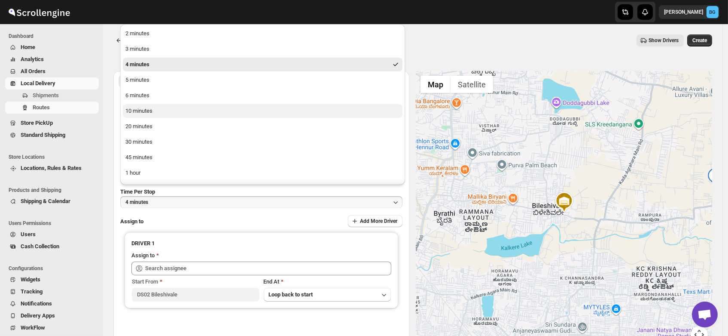
click at [143, 107] on div "10 minutes" at bounding box center [138, 111] width 27 height 9
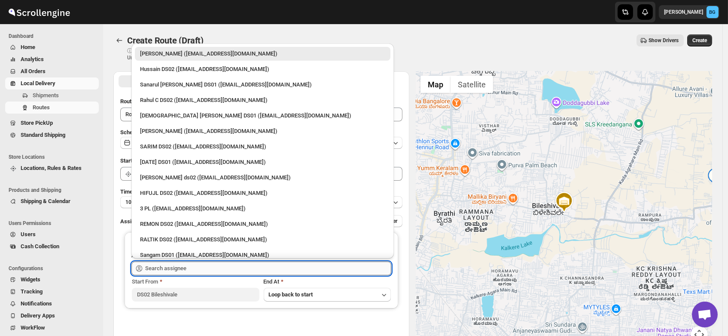
click at [179, 269] on input "text" at bounding box center [268, 268] width 246 height 14
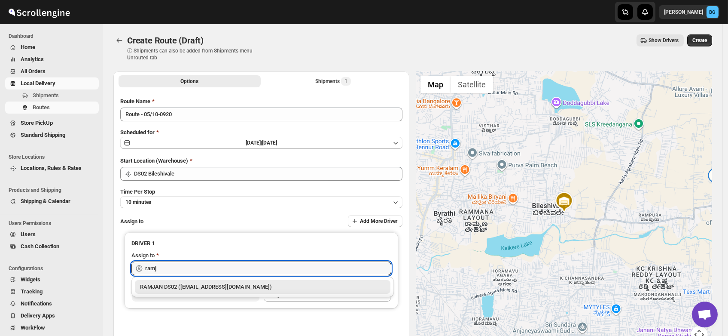
click at [186, 290] on div "RAMJAN DS02 (rixatoc168@evoxury.com)" at bounding box center [262, 286] width 245 height 9
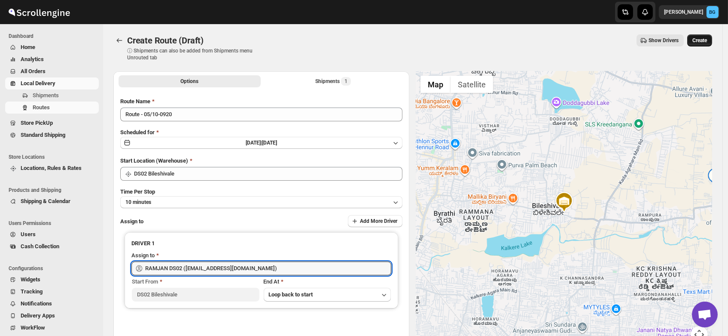
type input "RAMJAN DS02 (rixatoc168@evoxury.com)"
click at [705, 39] on span "Create" at bounding box center [700, 40] width 15 height 7
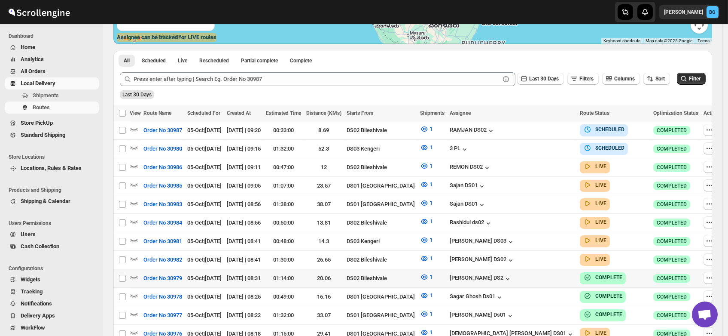
scroll to position [179, 0]
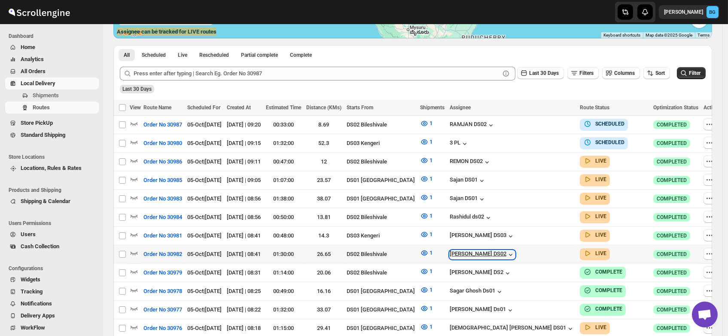
click at [500, 251] on div "[PERSON_NAME] DS02" at bounding box center [482, 254] width 65 height 9
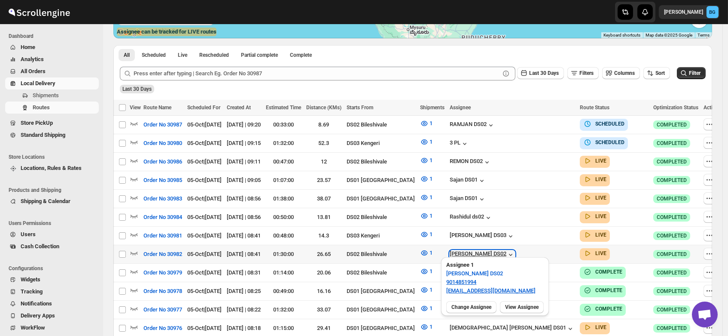
click at [500, 251] on div "[PERSON_NAME] DS02" at bounding box center [482, 254] width 65 height 9
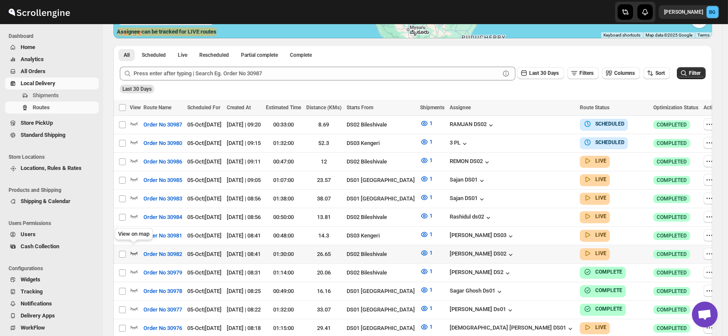
click at [132, 248] on icon "button" at bounding box center [134, 252] width 9 height 9
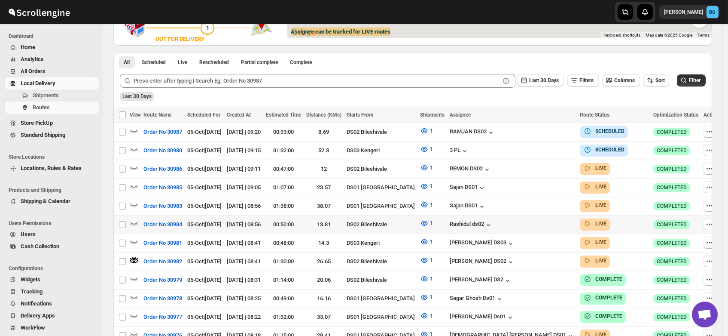
scroll to position [0, 0]
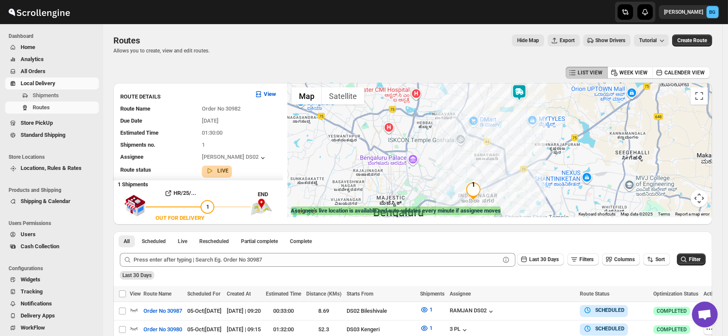
click at [522, 91] on img at bounding box center [519, 92] width 17 height 17
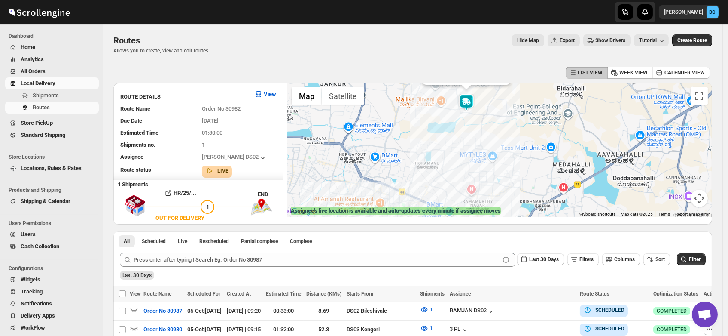
drag, startPoint x: 551, startPoint y: 181, endPoint x: 525, endPoint y: 127, distance: 60.5
click at [525, 127] on div "Assignee : MOSTUFA DS02 Updated at : 10/5/2025, 8:43:27 AM Duty mode Enabled Ba…" at bounding box center [499, 150] width 425 height 134
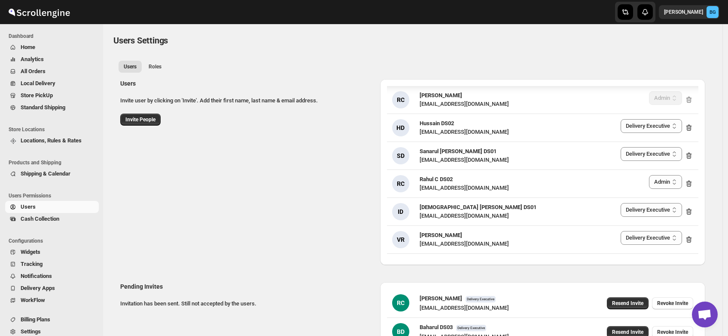
select select "637b767fbaab0276b10c91d5"
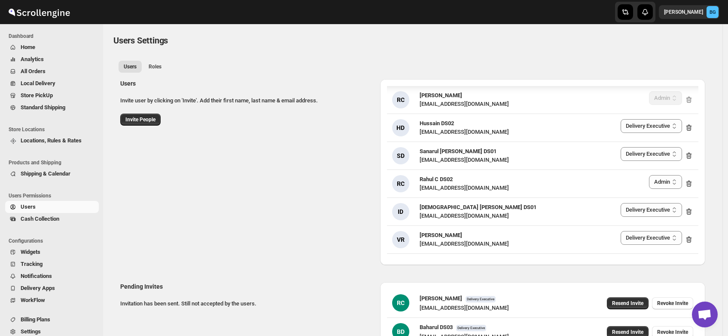
select select "637b767fbaab0276b10c91d5"
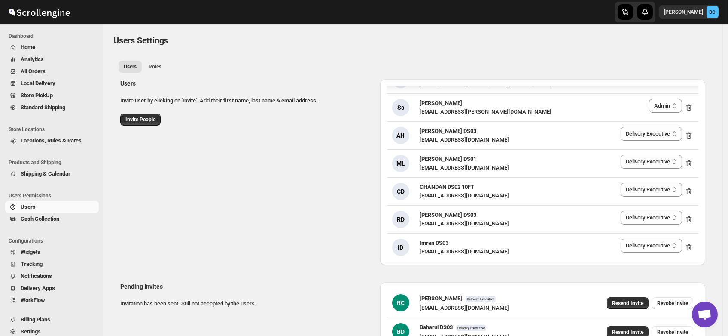
drag, startPoint x: 0, startPoint y: 0, endPoint x: 340, endPoint y: 227, distance: 409.3
click at [340, 227] on div "Users Invite user by clicking on 'Invite'. Add their first name, last name & em…" at bounding box center [409, 168] width 592 height 193
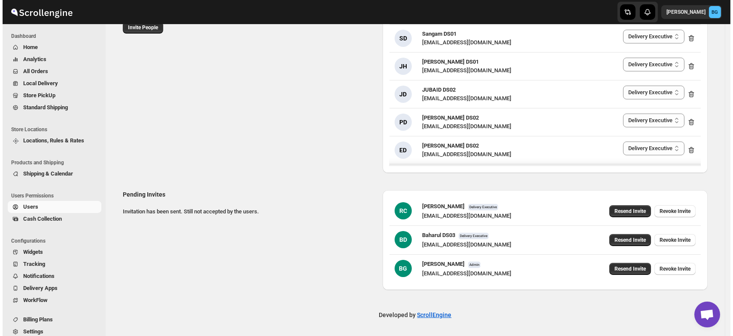
scroll to position [332, 0]
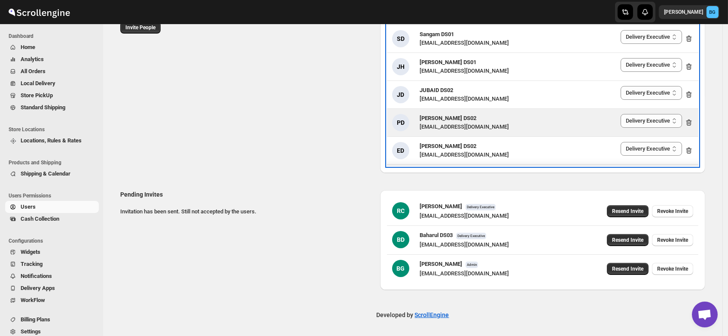
click at [439, 119] on span "PRAKSH NEWAR DS02" at bounding box center [448, 118] width 57 height 6
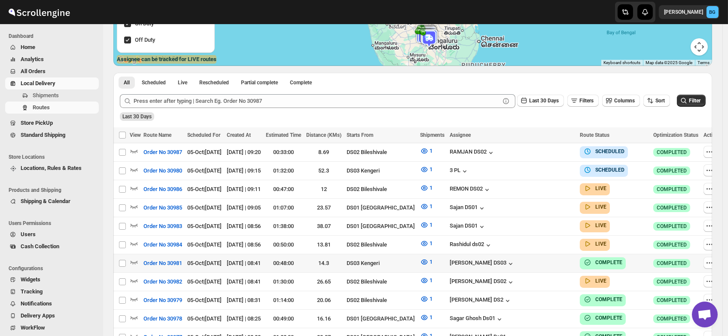
scroll to position [151, 0]
click at [131, 276] on icon "button" at bounding box center [134, 280] width 9 height 9
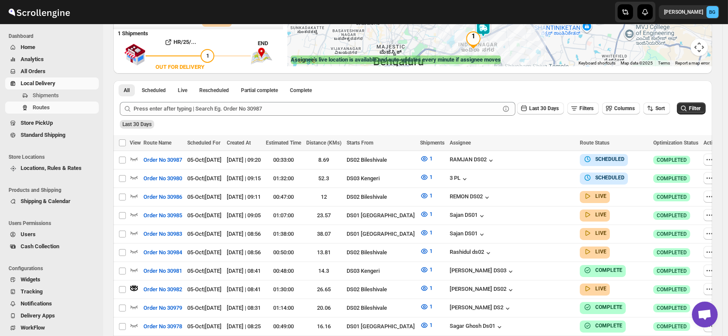
scroll to position [0, 0]
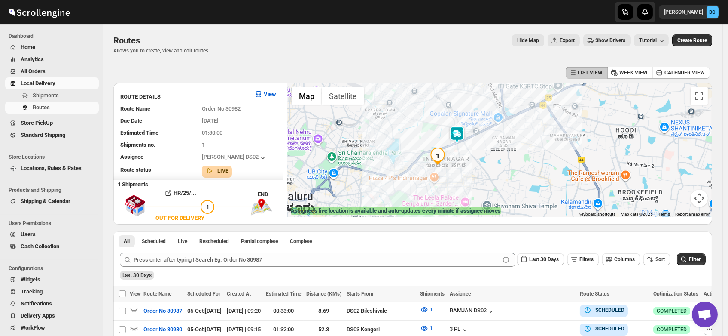
drag, startPoint x: 486, startPoint y: 196, endPoint x: 458, endPoint y: 151, distance: 52.6
click at [458, 151] on div at bounding box center [499, 150] width 425 height 134
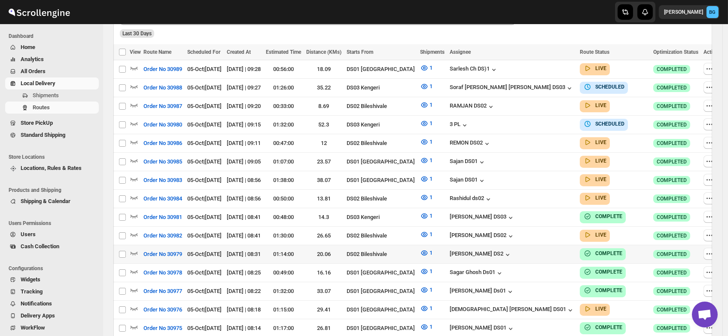
scroll to position [236, 0]
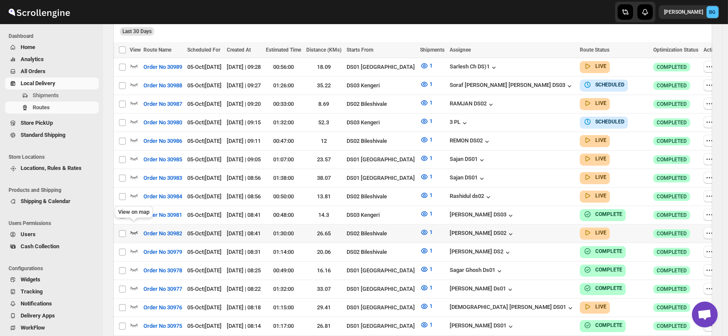
click at [135, 228] on icon "button" at bounding box center [134, 232] width 9 height 9
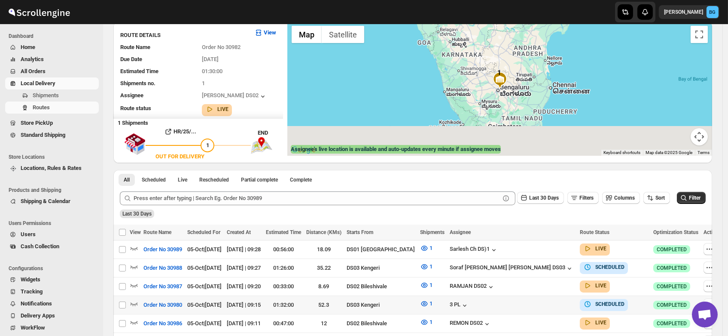
scroll to position [0, 0]
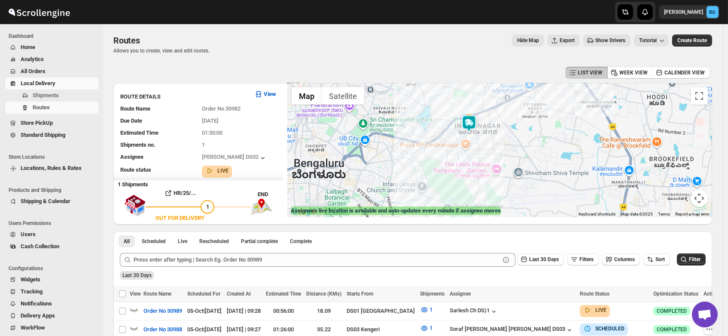
drag, startPoint x: 482, startPoint y: 193, endPoint x: 486, endPoint y: 119, distance: 73.2
click at [486, 119] on div at bounding box center [499, 150] width 425 height 134
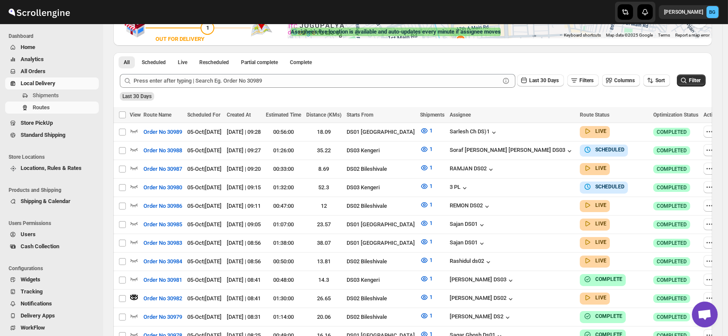
scroll to position [246, 0]
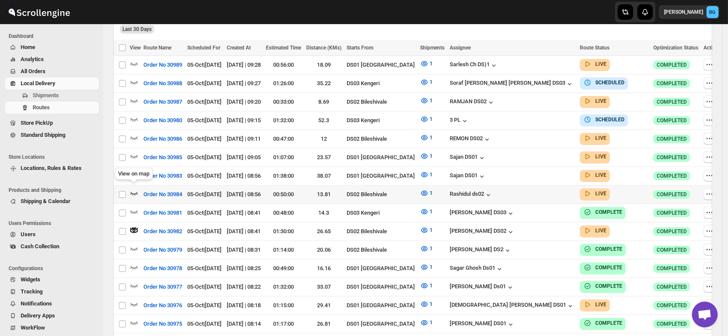
click at [133, 189] on icon "button" at bounding box center [134, 193] width 9 height 9
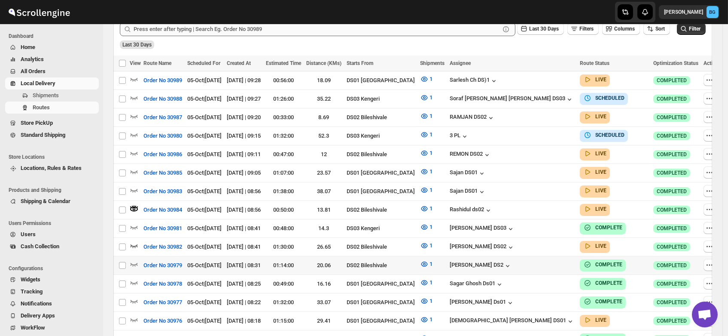
scroll to position [230, 0]
click at [134, 149] on icon "button" at bounding box center [134, 153] width 9 height 9
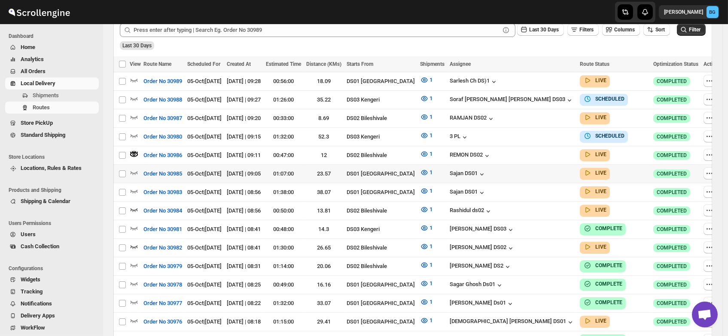
scroll to position [229, 0]
click at [131, 114] on icon "button" at bounding box center [134, 117] width 9 height 9
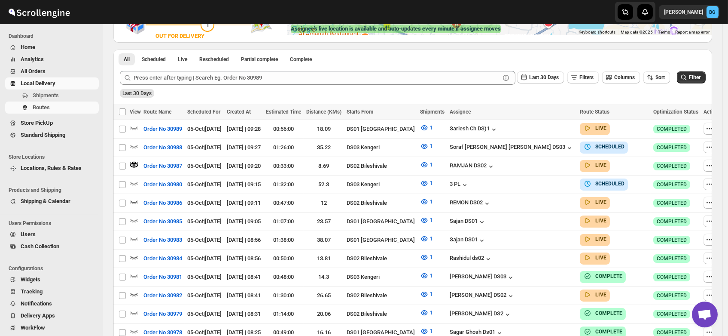
scroll to position [0, 0]
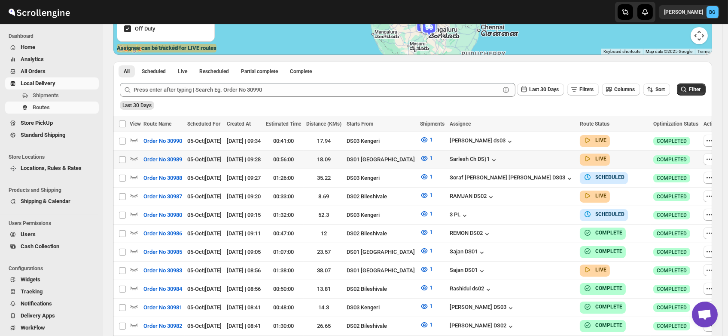
scroll to position [158, 0]
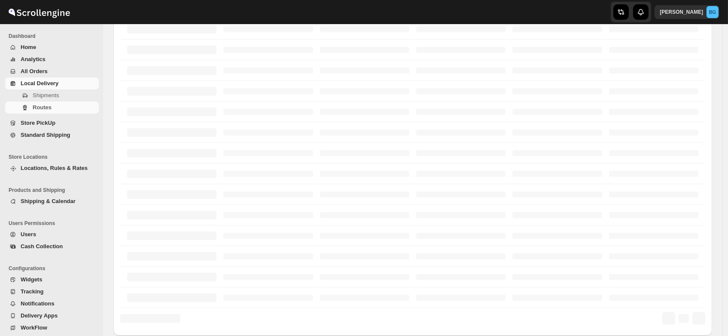
scroll to position [158, 0]
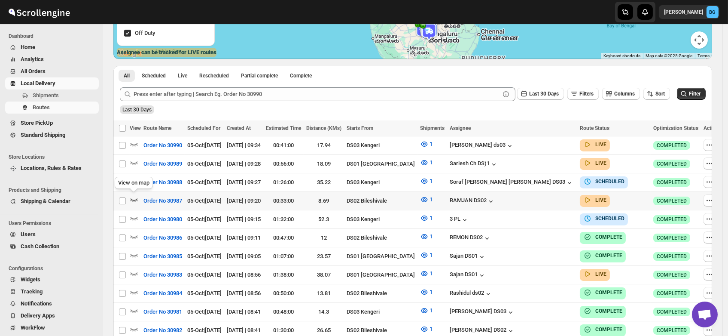
click at [132, 197] on icon "button" at bounding box center [134, 199] width 9 height 9
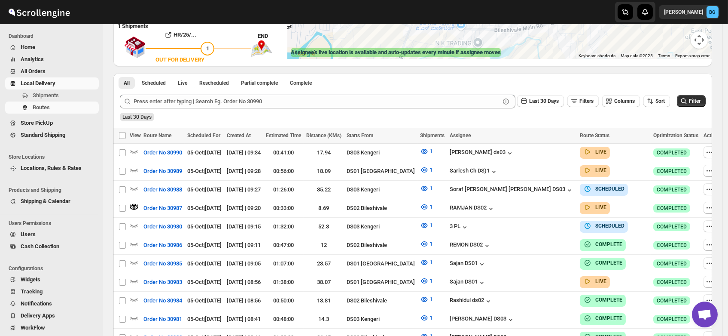
scroll to position [0, 0]
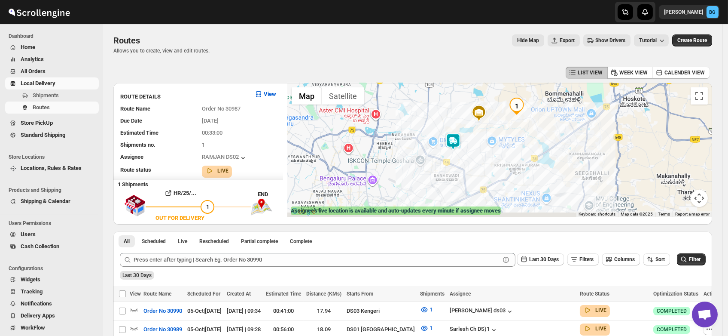
drag, startPoint x: 453, startPoint y: 169, endPoint x: 506, endPoint y: 130, distance: 65.7
click at [506, 130] on div at bounding box center [499, 150] width 425 height 134
click at [460, 143] on img at bounding box center [454, 141] width 17 height 17
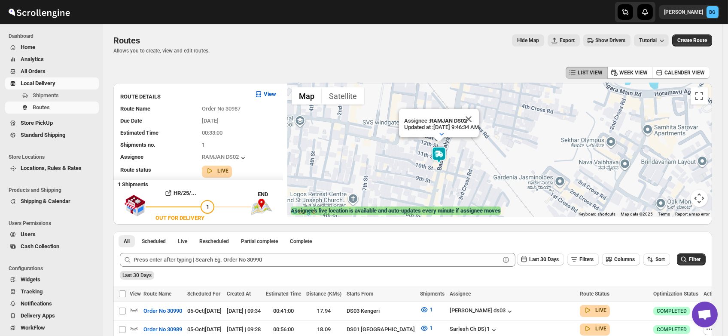
drag, startPoint x: 408, startPoint y: 160, endPoint x: 494, endPoint y: 193, distance: 91.9
click at [494, 193] on div "Assignee : RAMJAN DS02 Updated at : 10/5/2025, 9:46:34 AM Duty mode Enabled Bat…" at bounding box center [499, 150] width 425 height 134
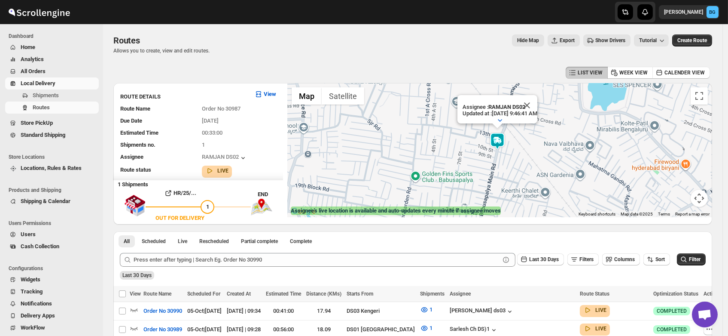
drag, startPoint x: 467, startPoint y: 187, endPoint x: 505, endPoint y: 146, distance: 56.6
click at [505, 146] on div "Assignee : RAMJAN DS02 Updated at : 10/5/2025, 9:46:41 AM Duty mode Enabled Bat…" at bounding box center [499, 150] width 425 height 134
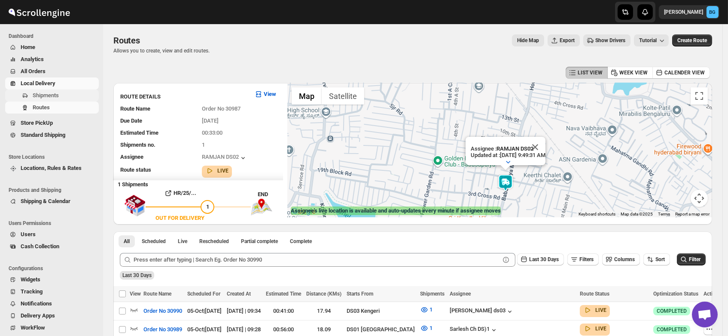
click at [44, 90] on button "Shipments" at bounding box center [52, 95] width 94 height 12
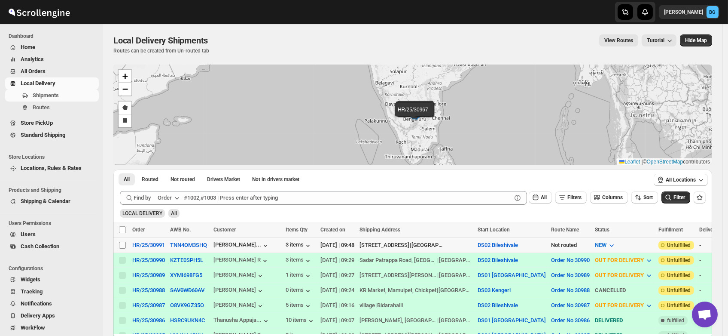
click at [122, 243] on input "Select shipment" at bounding box center [122, 244] width 7 height 7
checkbox input "true"
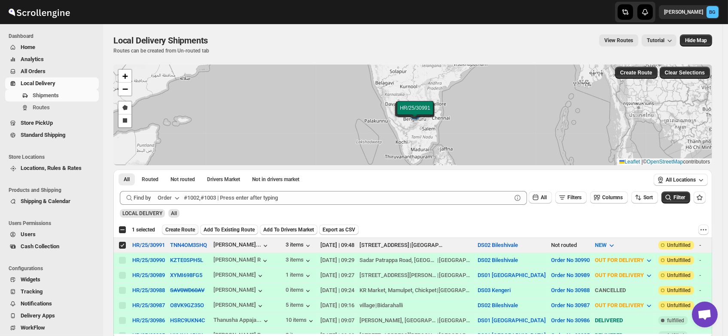
click at [180, 226] on span "Create Route" at bounding box center [180, 229] width 30 height 7
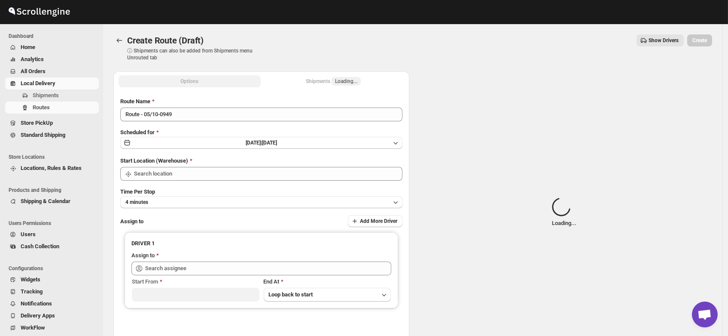
type input "DS02 Bileshivale"
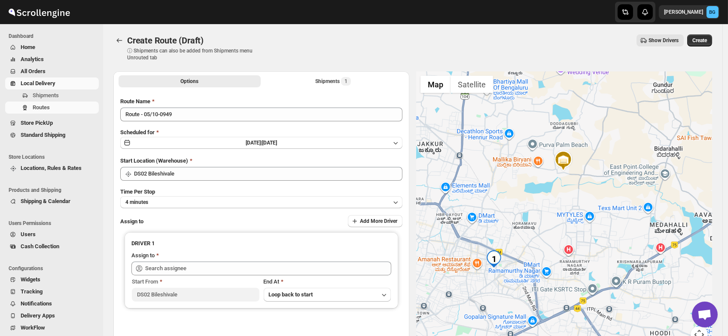
drag, startPoint x: 495, startPoint y: 303, endPoint x: 518, endPoint y: 240, distance: 67.1
click at [518, 240] on div at bounding box center [564, 212] width 296 height 282
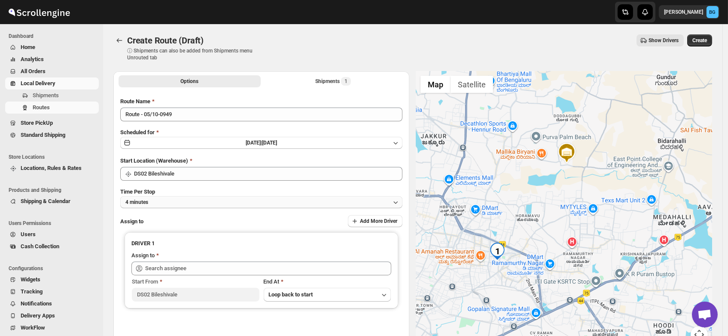
click at [155, 199] on button "4 minutes" at bounding box center [261, 202] width 282 height 12
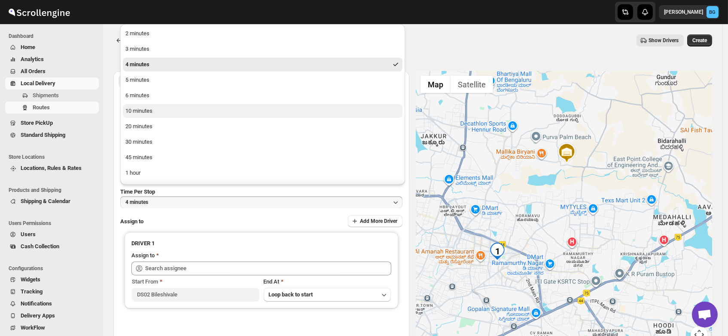
click at [144, 109] on div "10 minutes" at bounding box center [138, 111] width 27 height 9
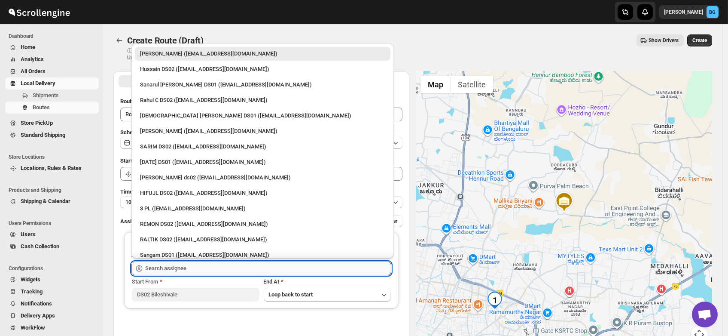
click at [172, 269] on input "text" at bounding box center [268, 268] width 246 height 14
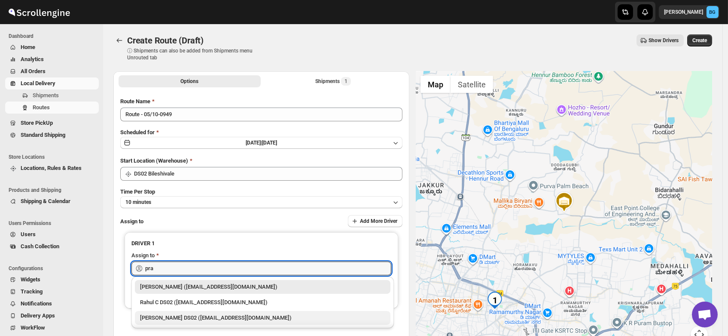
click at [173, 318] on div "PRAKSH NEWAR DS02 (tetidoh251@flektel.com)" at bounding box center [262, 317] width 245 height 9
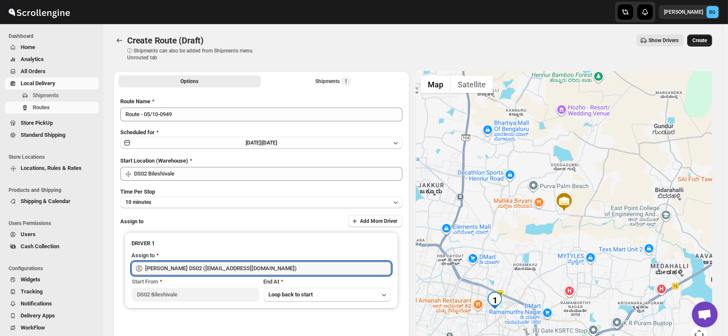
type input "PRAKSH NEWAR DS02 (tetidoh251@flektel.com)"
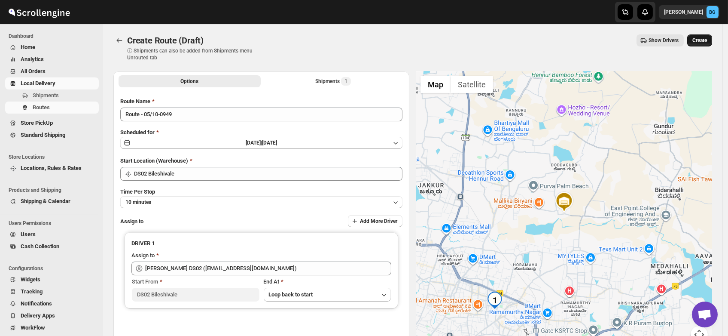
click at [702, 42] on span "Create" at bounding box center [700, 40] width 15 height 7
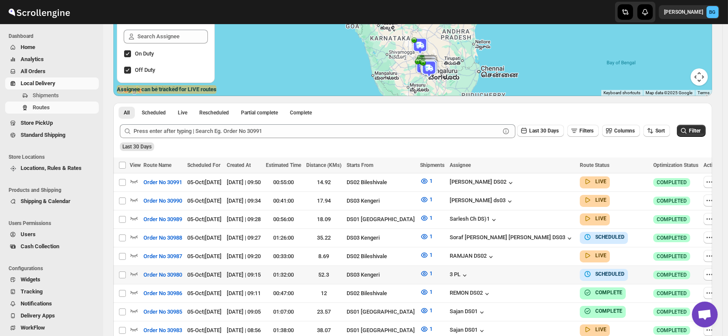
scroll to position [122, 0]
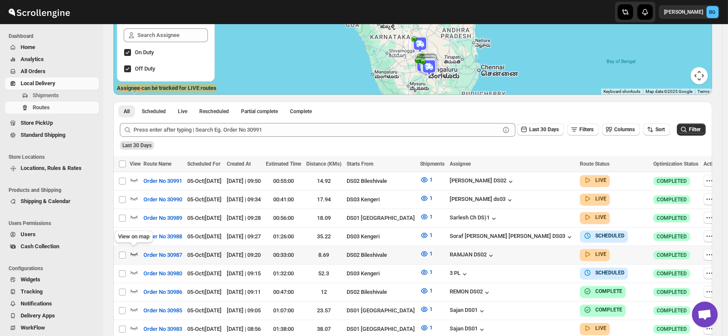
click at [131, 250] on icon "button" at bounding box center [134, 253] width 9 height 9
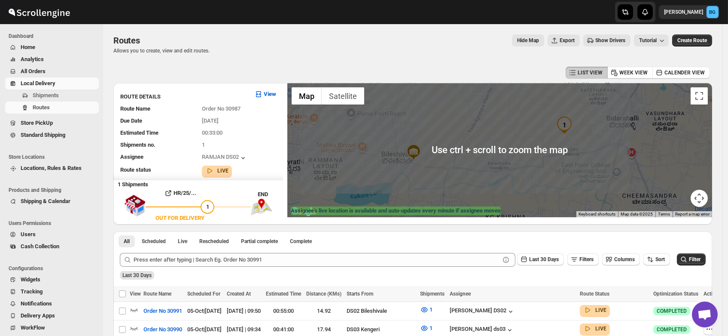
scroll to position [0, 0]
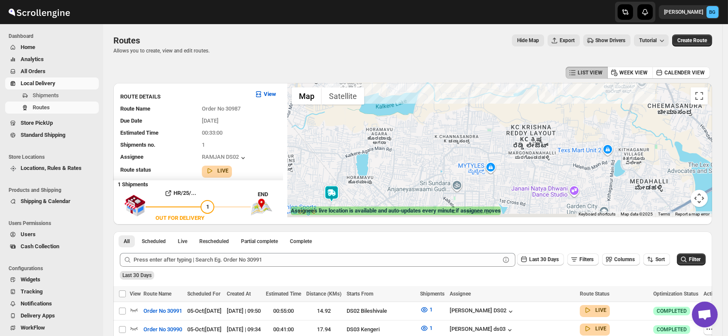
drag, startPoint x: 465, startPoint y: 176, endPoint x: 503, endPoint y: 59, distance: 123.3
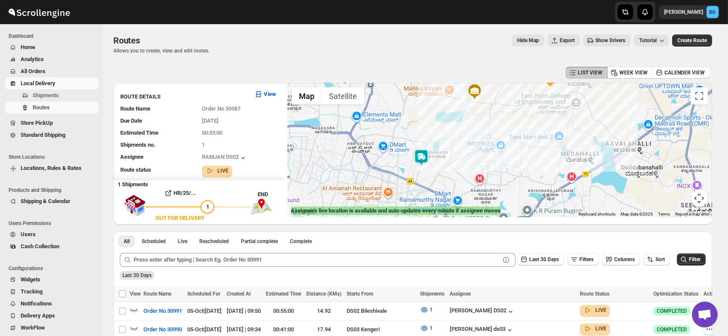
drag, startPoint x: 366, startPoint y: 174, endPoint x: 440, endPoint y: 168, distance: 73.7
click at [440, 168] on div at bounding box center [499, 150] width 425 height 134
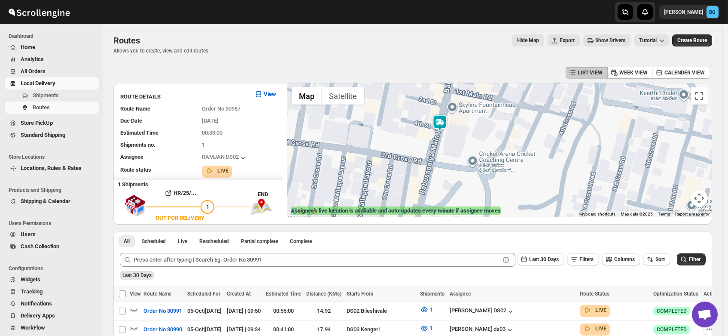
click at [435, 56] on div "Routes. This page is ready Routes Allows you to create, view and edit routes. H…" at bounding box center [412, 44] width 599 height 40
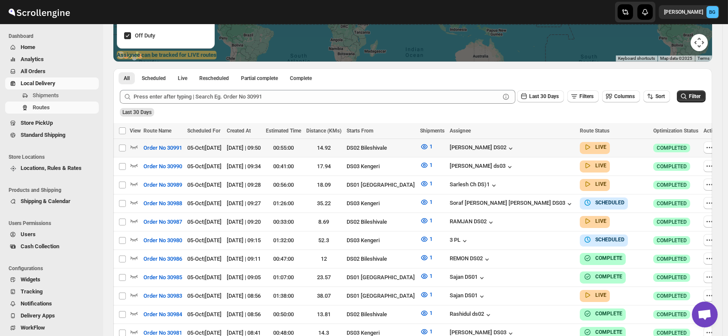
scroll to position [156, 0]
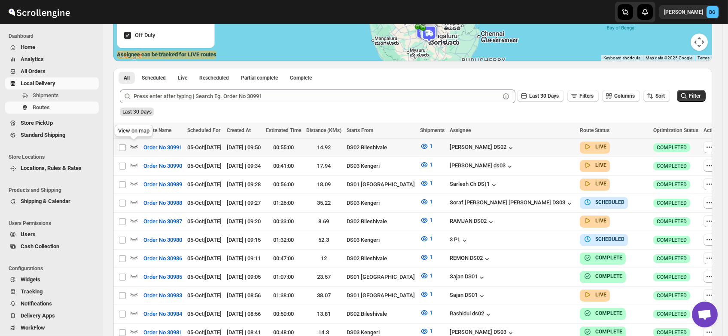
click at [134, 142] on icon "button" at bounding box center [134, 146] width 9 height 9
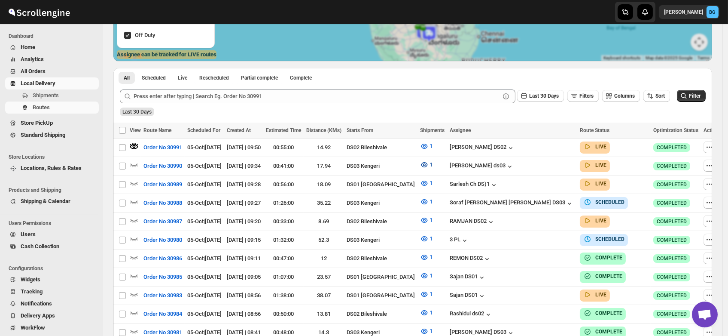
scroll to position [0, 0]
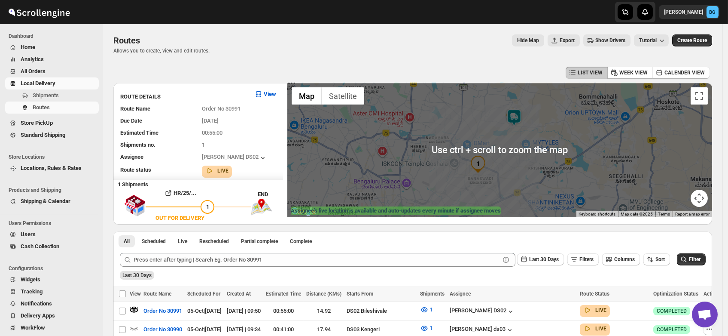
click at [519, 116] on img at bounding box center [514, 117] width 17 height 17
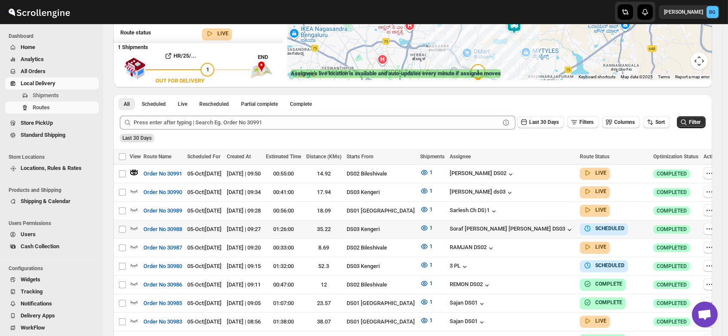
scroll to position [148, 0]
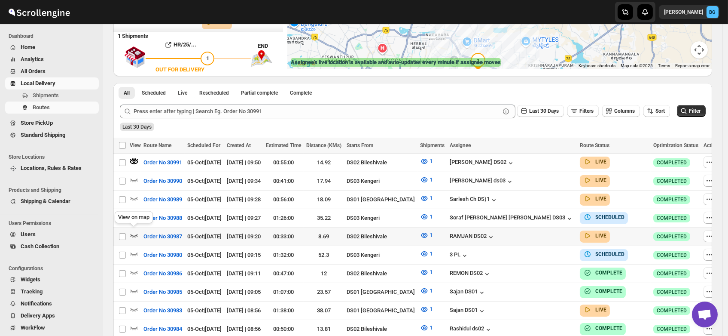
click at [134, 232] on icon "button" at bounding box center [134, 235] width 9 height 9
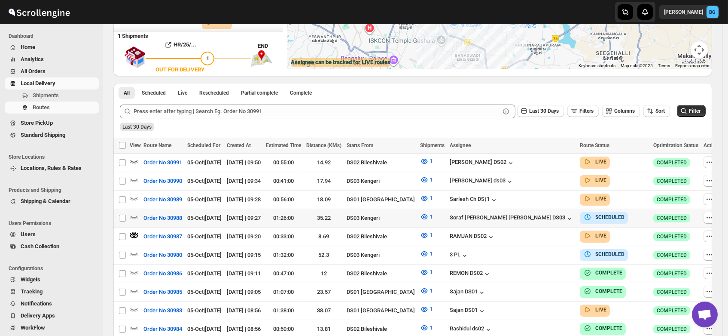
scroll to position [0, 0]
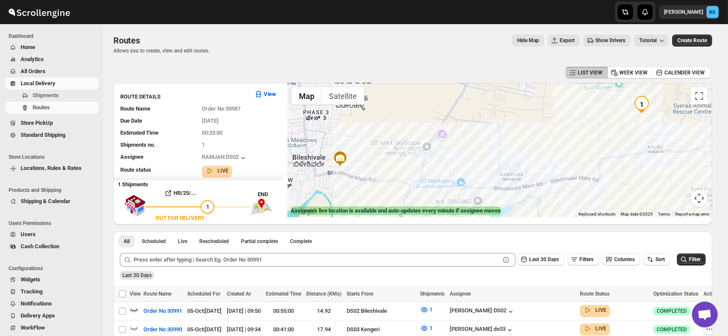
drag, startPoint x: 480, startPoint y: 174, endPoint x: 553, endPoint y: 61, distance: 135.3
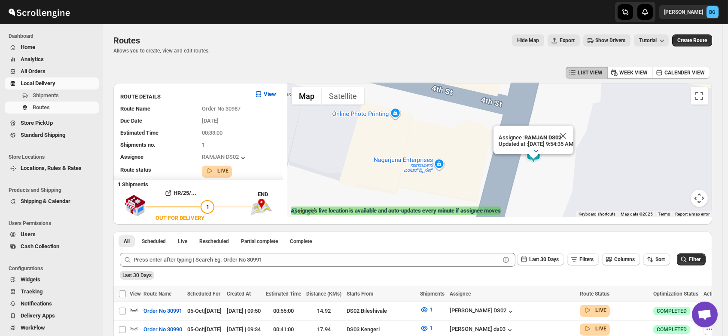
drag, startPoint x: 444, startPoint y: 137, endPoint x: 526, endPoint y: 190, distance: 97.3
click at [526, 190] on div "Assignee : RAMJAN DS02 Updated at : [DATE] 9:54:35 AM Duty mode Enabled Battery…" at bounding box center [499, 150] width 425 height 134
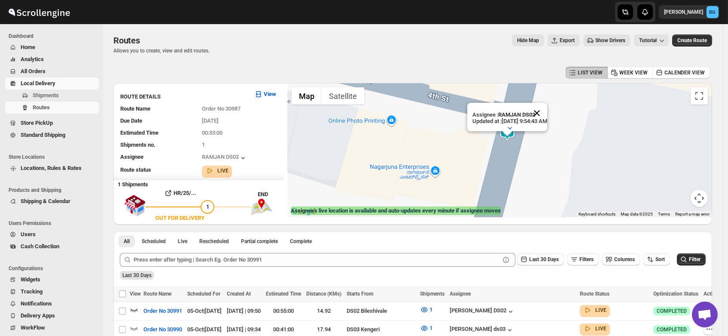
click at [572, 124] on div "Assignee : RAMJAN DS02 Updated at : [DATE] 9:54:43 AM Duty mode Enabled Battery…" at bounding box center [499, 150] width 425 height 134
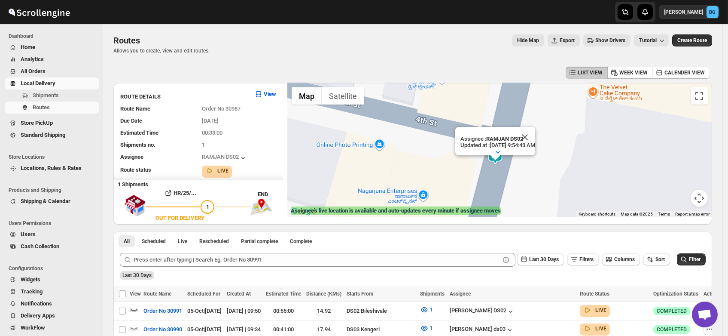
drag, startPoint x: 572, startPoint y: 149, endPoint x: 558, endPoint y: 161, distance: 18.3
click at [558, 161] on div "Assignee : RAMJAN DS02 Updated at : [DATE] 9:54:43 AM Duty mode Enabled Battery…" at bounding box center [499, 150] width 425 height 134
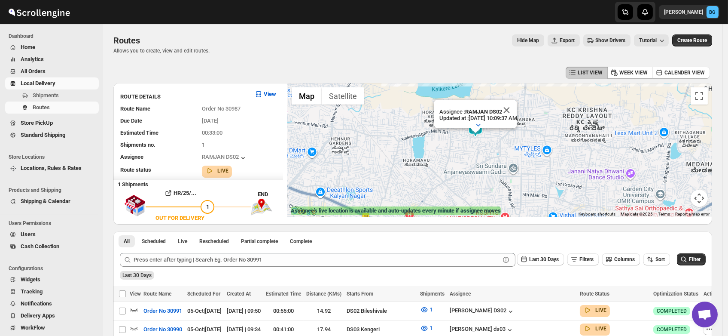
drag, startPoint x: 470, startPoint y: 193, endPoint x: 472, endPoint y: 149, distance: 44.3
click at [472, 149] on div "Assignee : RAMJAN DS02 Updated at : [DATE] 10:09:37 AM Duty mode Enabled Batter…" at bounding box center [499, 150] width 425 height 134
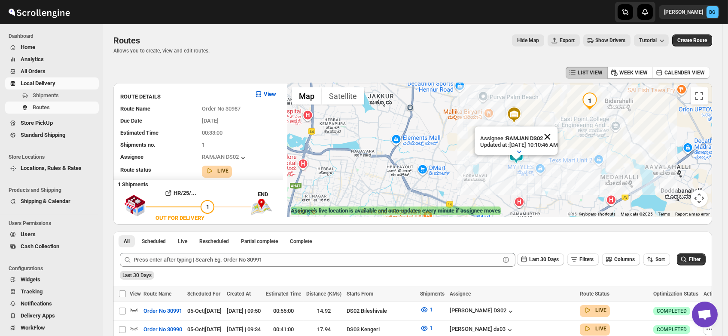
click at [558, 128] on button "Close" at bounding box center [547, 136] width 21 height 21
